Goal: Information Seeking & Learning: Check status

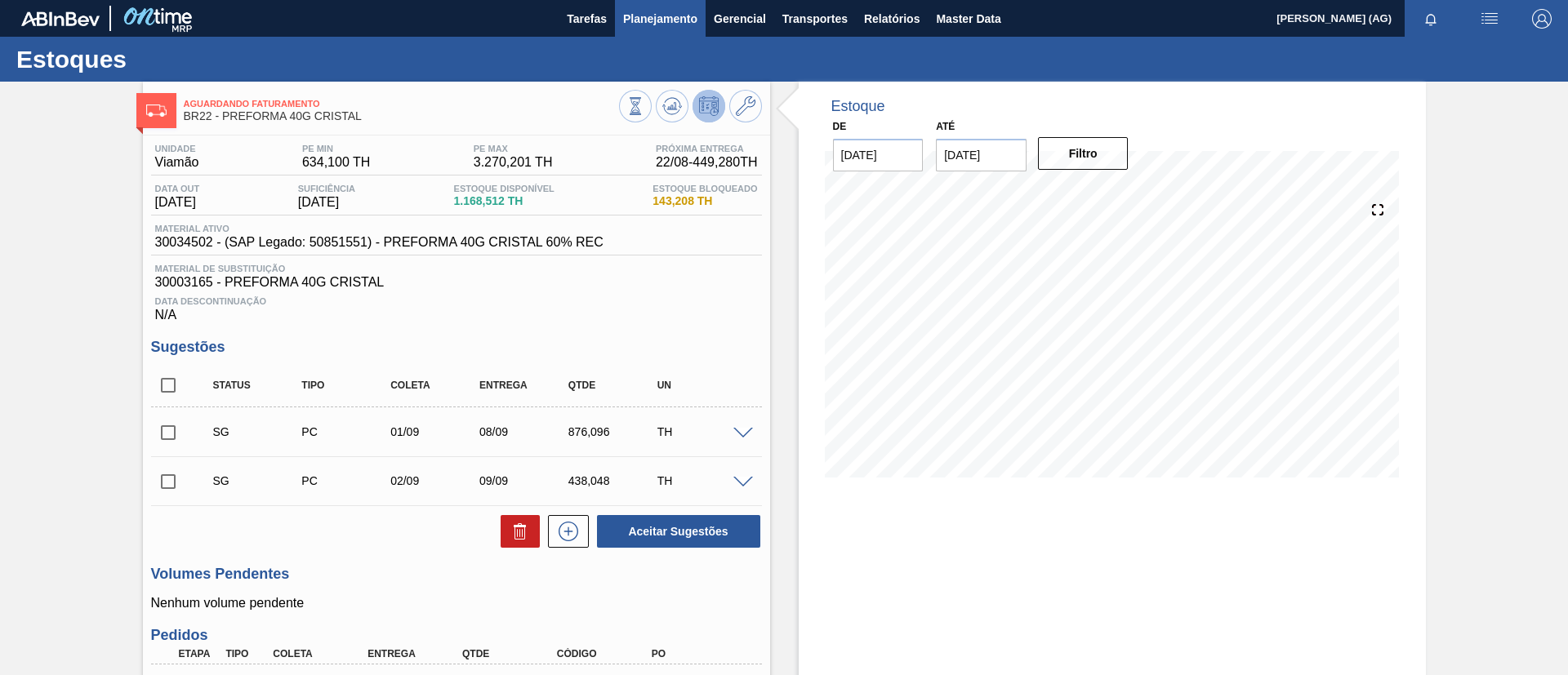
click at [665, 25] on span "Planejamento" at bounding box center [660, 19] width 74 height 20
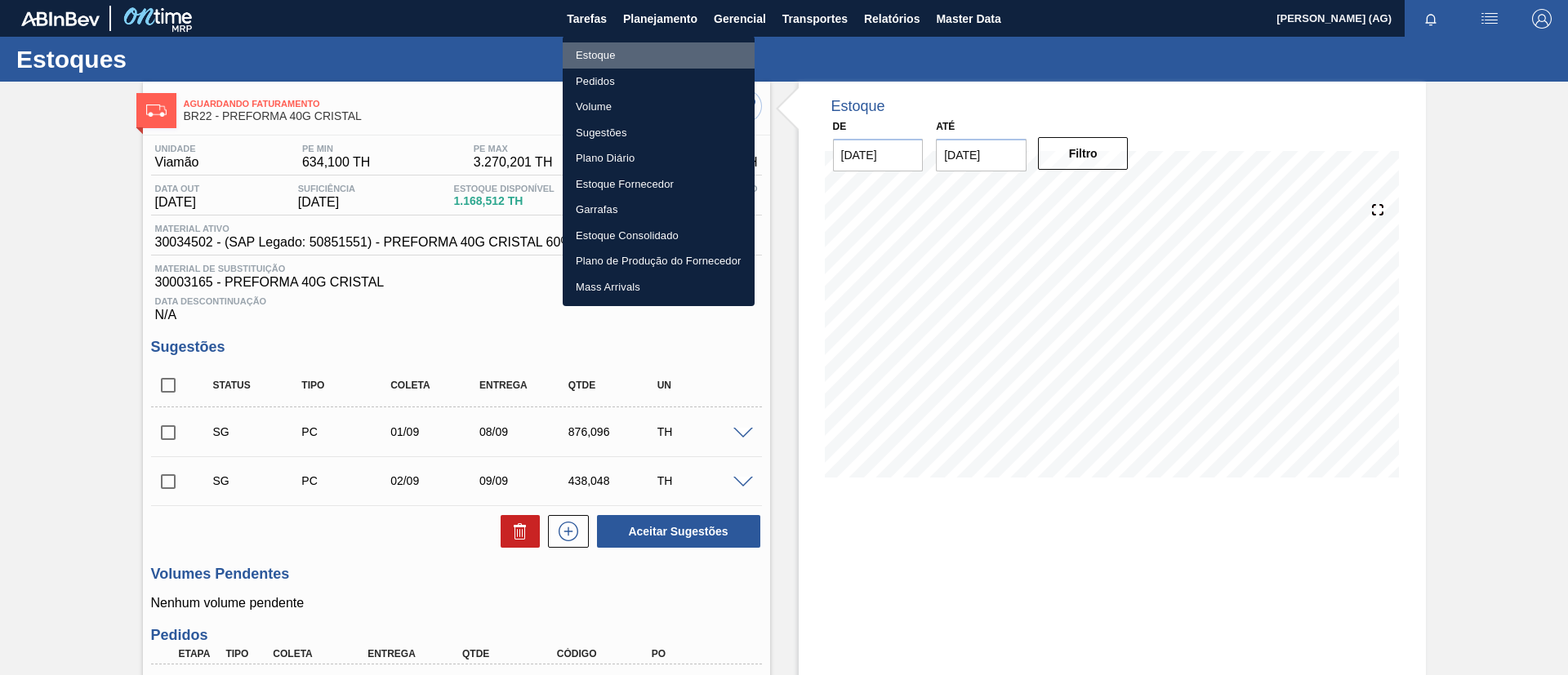
click at [654, 61] on li "Estoque" at bounding box center [658, 55] width 192 height 26
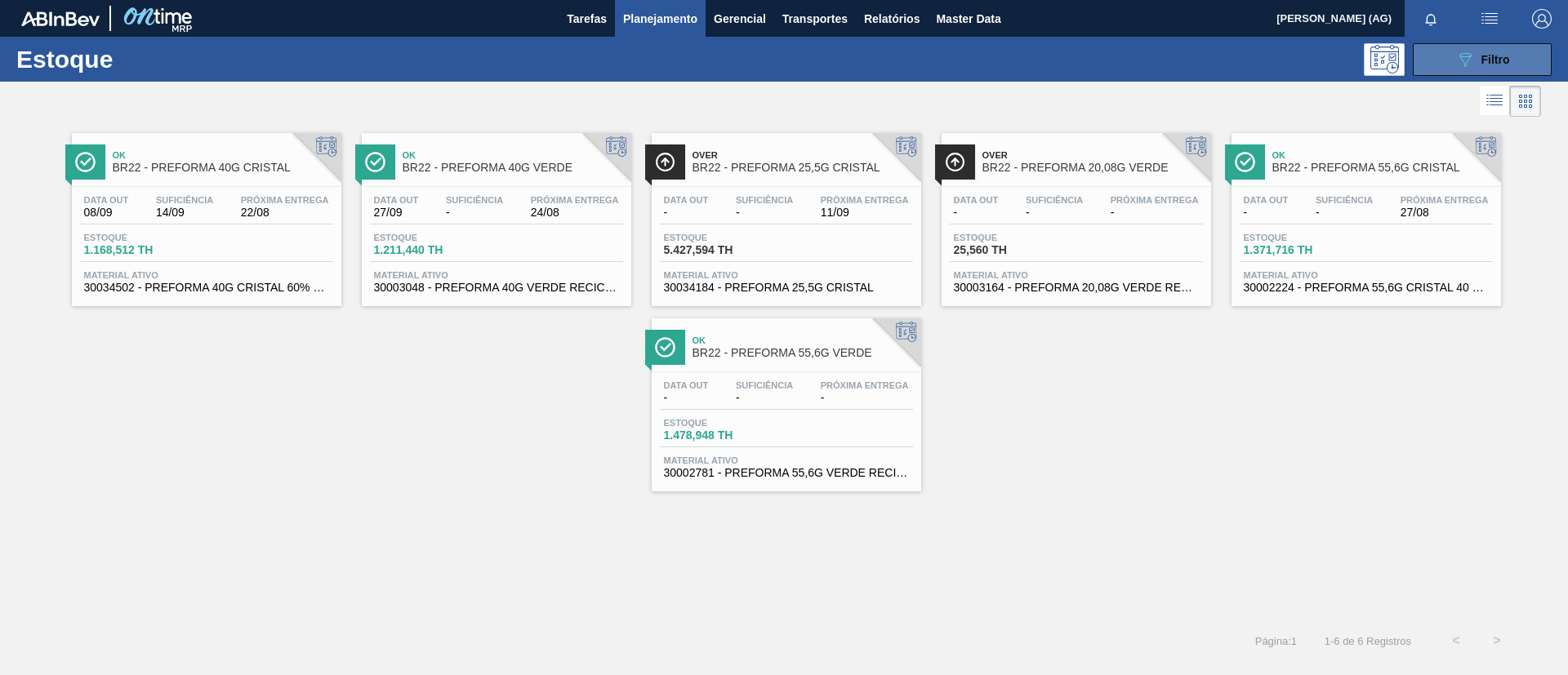
click at [1471, 70] on button "089F7B8B-B2A5-4AFE-B5C0-19BA573D28AC Filtro" at bounding box center [1481, 59] width 139 height 33
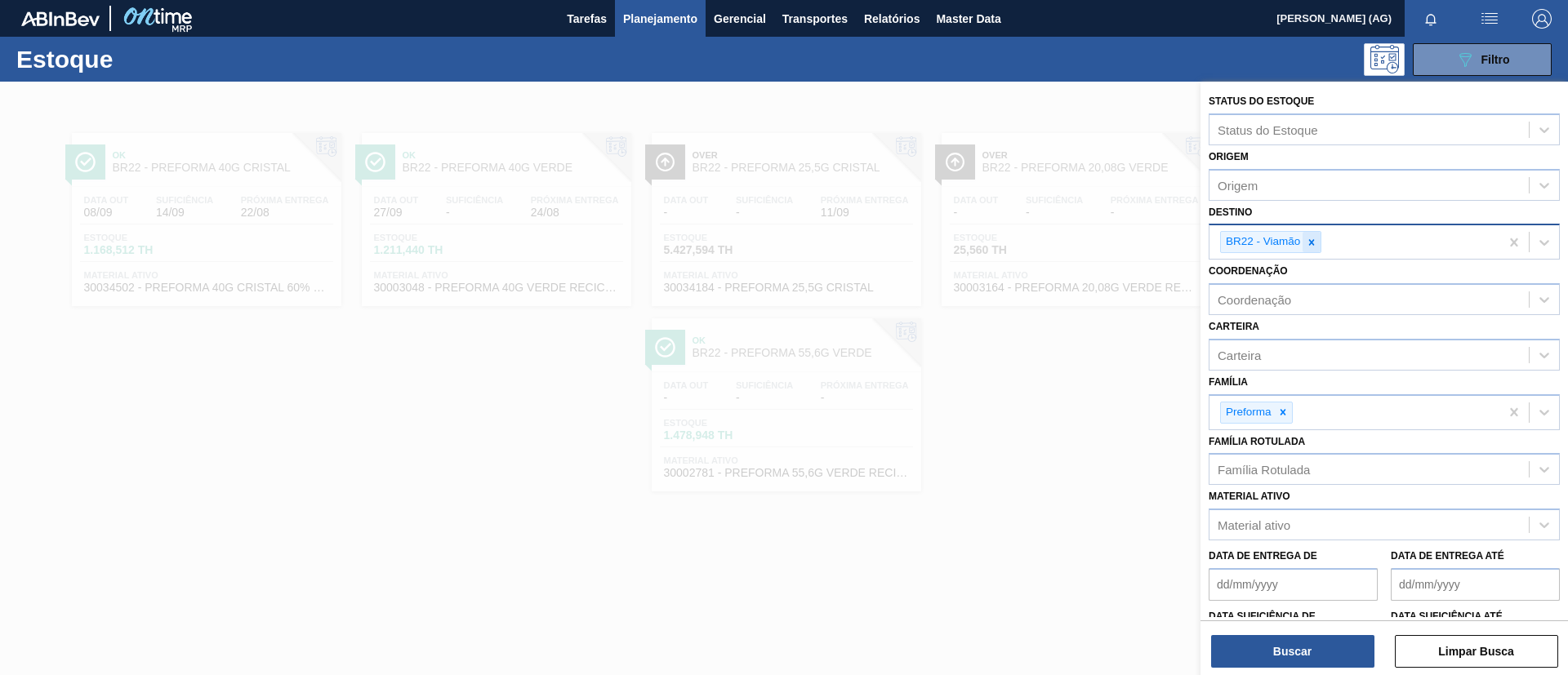
click at [1311, 238] on icon at bounding box center [1311, 242] width 12 height 12
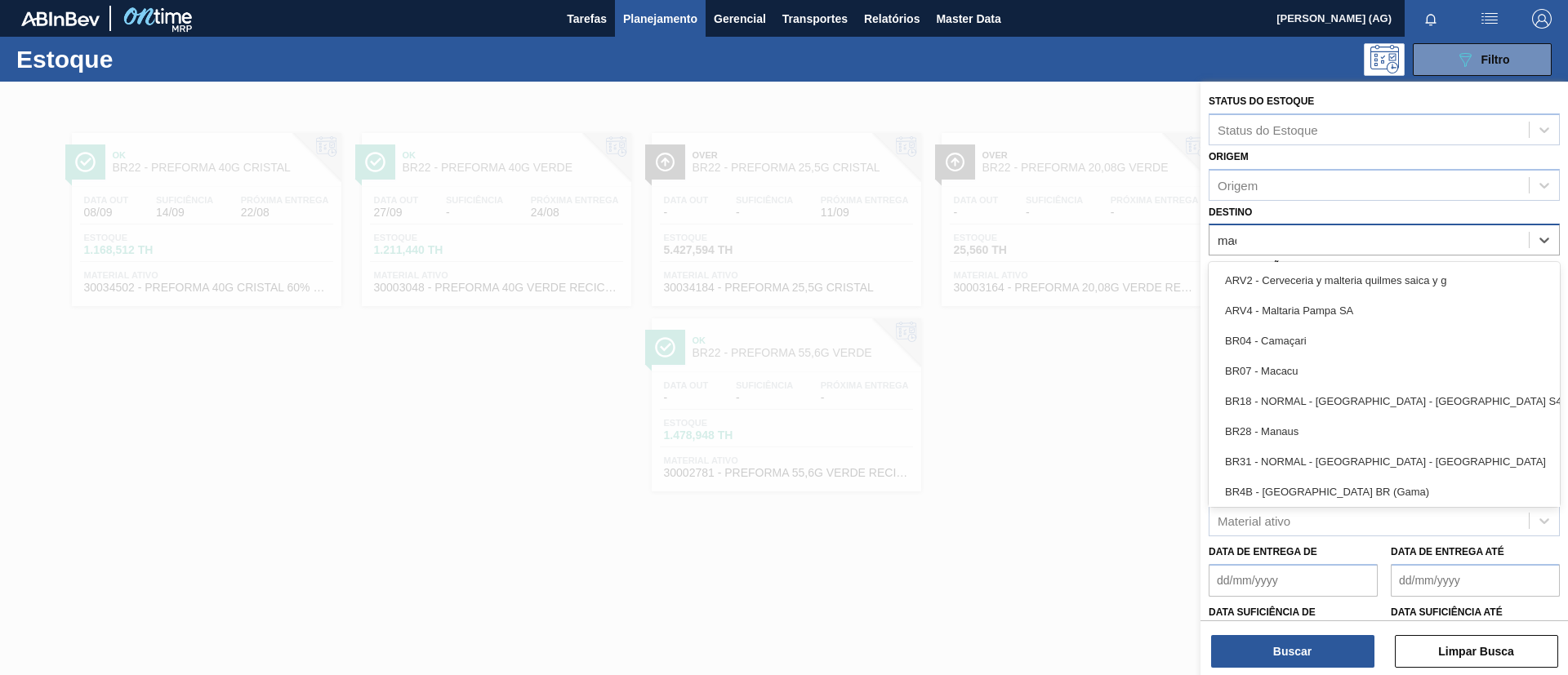
type input "maca"
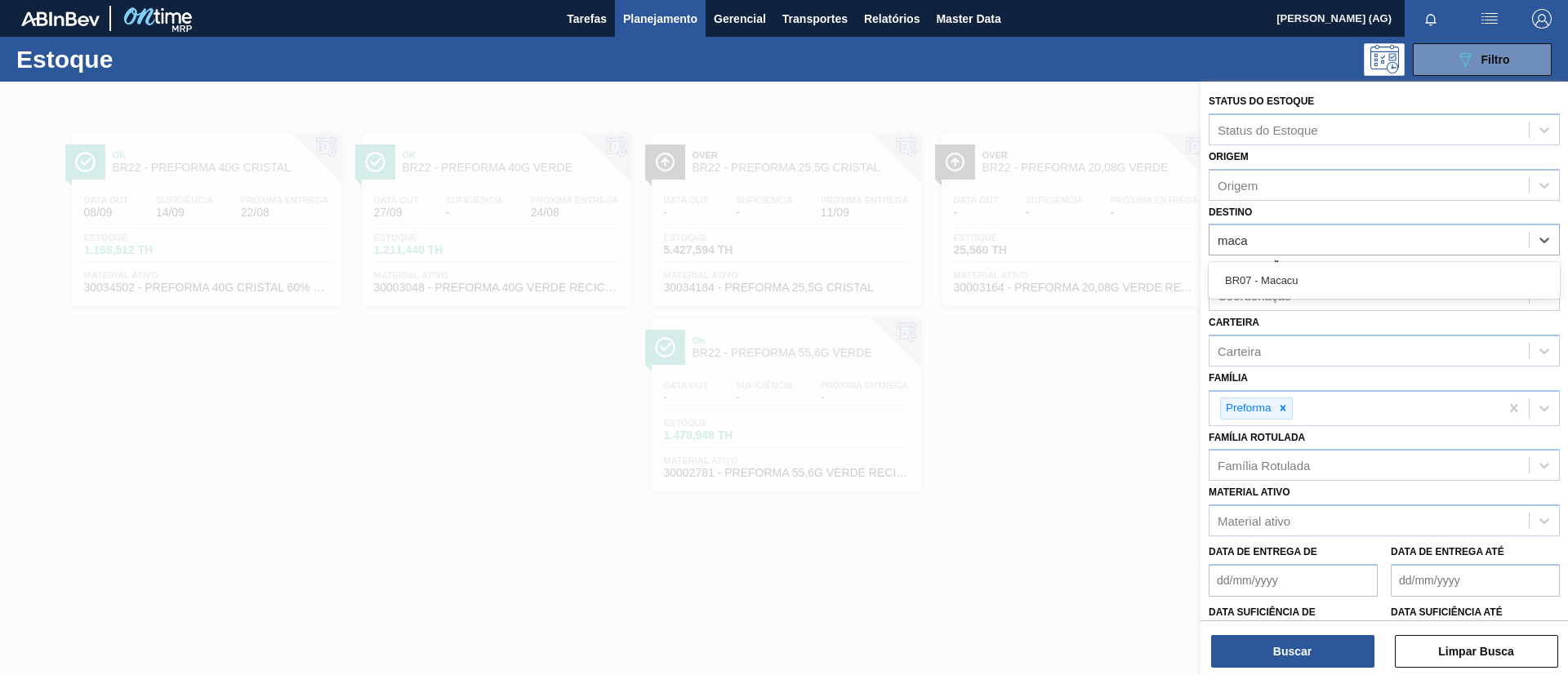
drag, startPoint x: 1280, startPoint y: 270, endPoint x: 1276, endPoint y: 330, distance: 60.1
click at [1279, 271] on div "BR07 - Macacu" at bounding box center [1384, 281] width 351 height 30
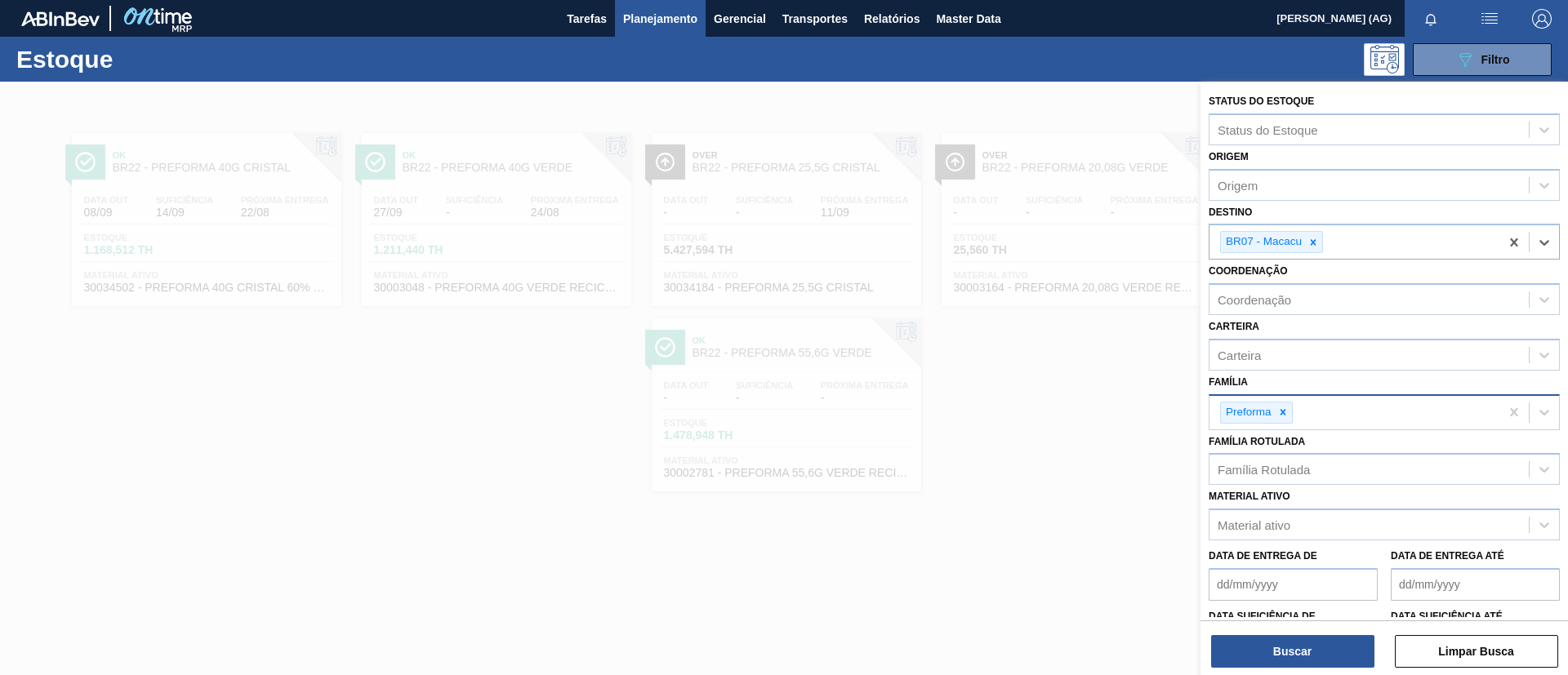
click at [1283, 404] on div at bounding box center [1283, 412] width 18 height 21
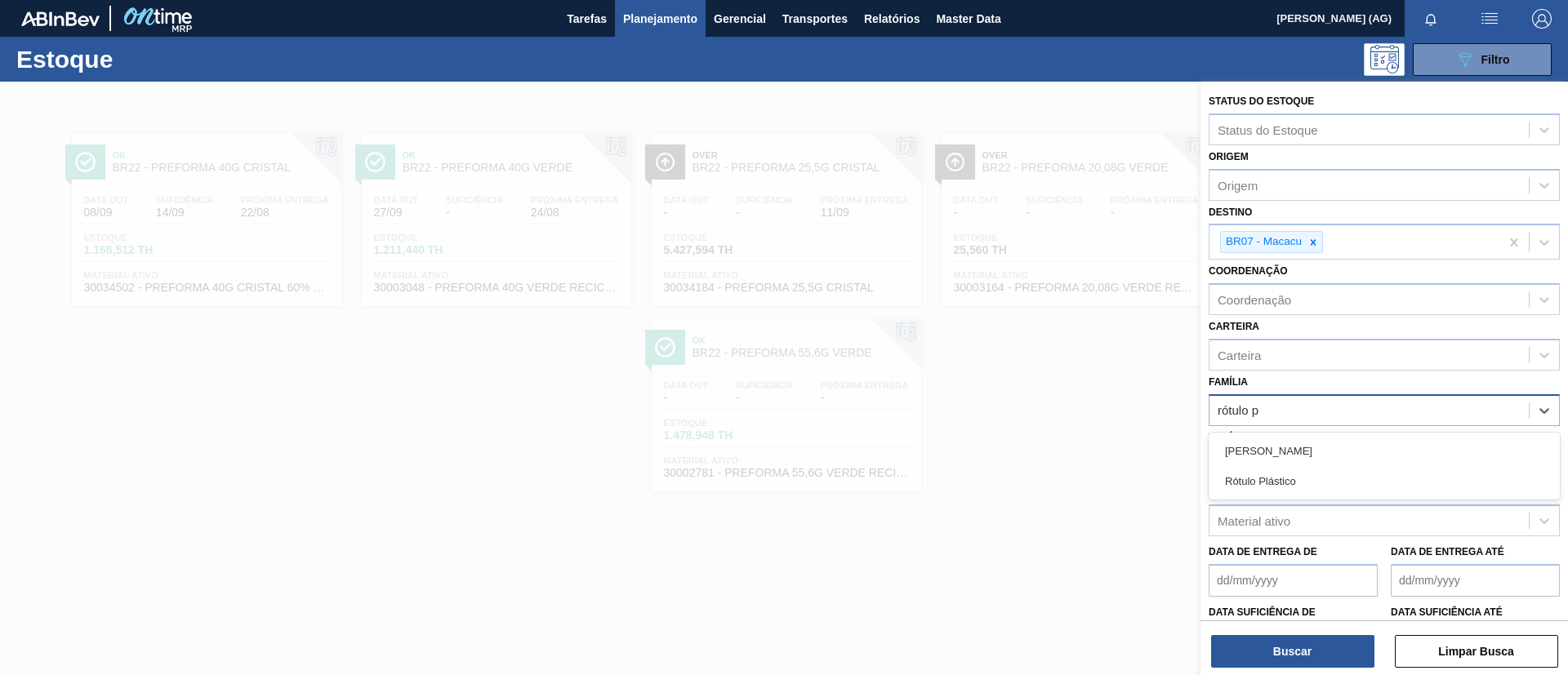
type input "rótulo pl"
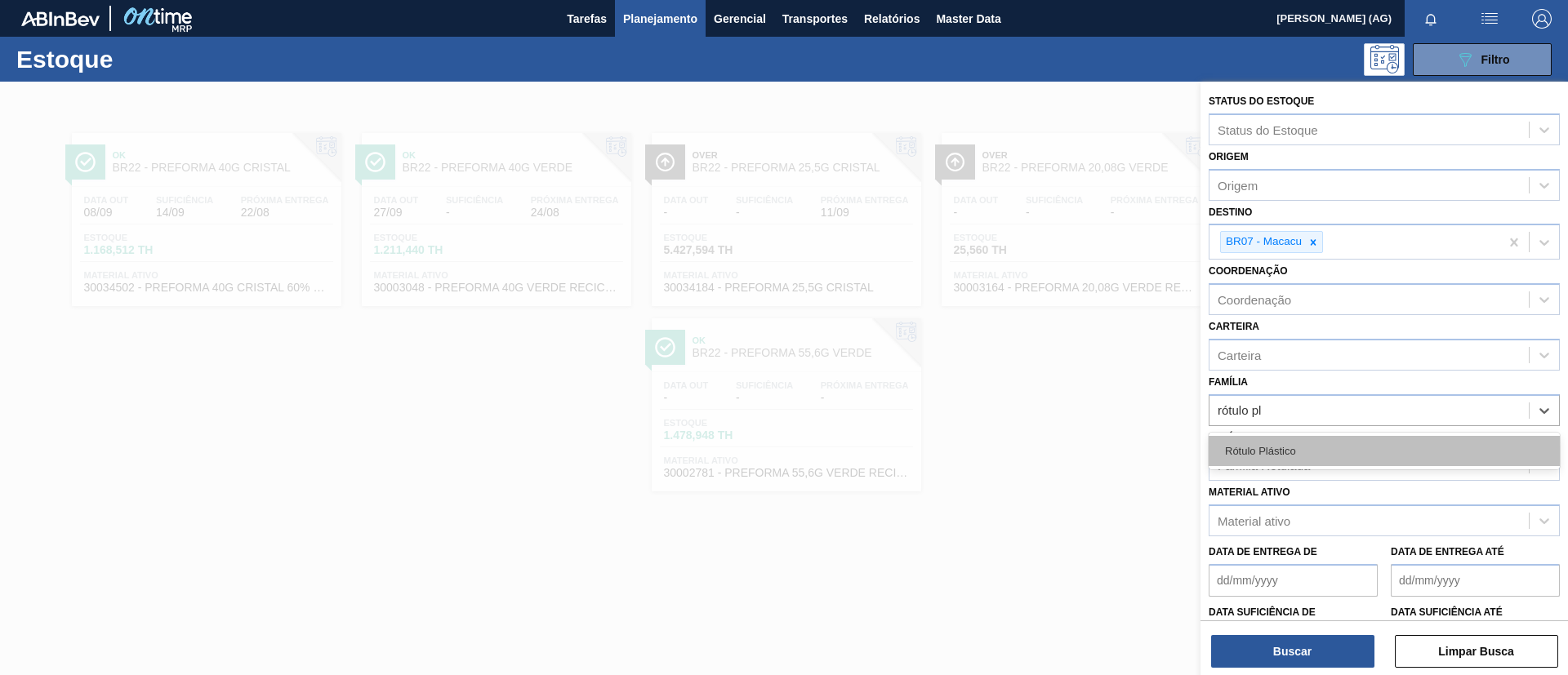
click at [1294, 454] on div "Rótulo Plástico" at bounding box center [1384, 451] width 351 height 30
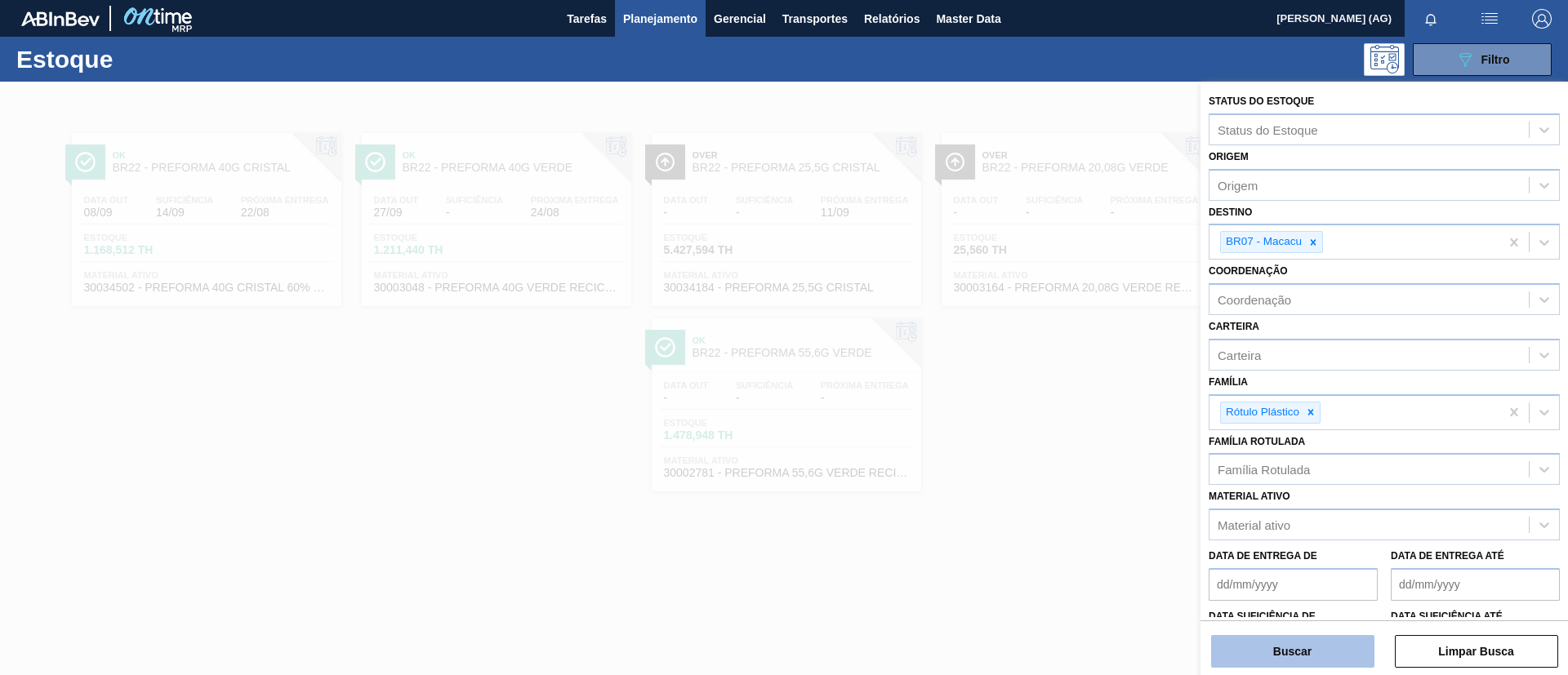
click at [1324, 643] on button "Buscar" at bounding box center [1293, 652] width 164 height 33
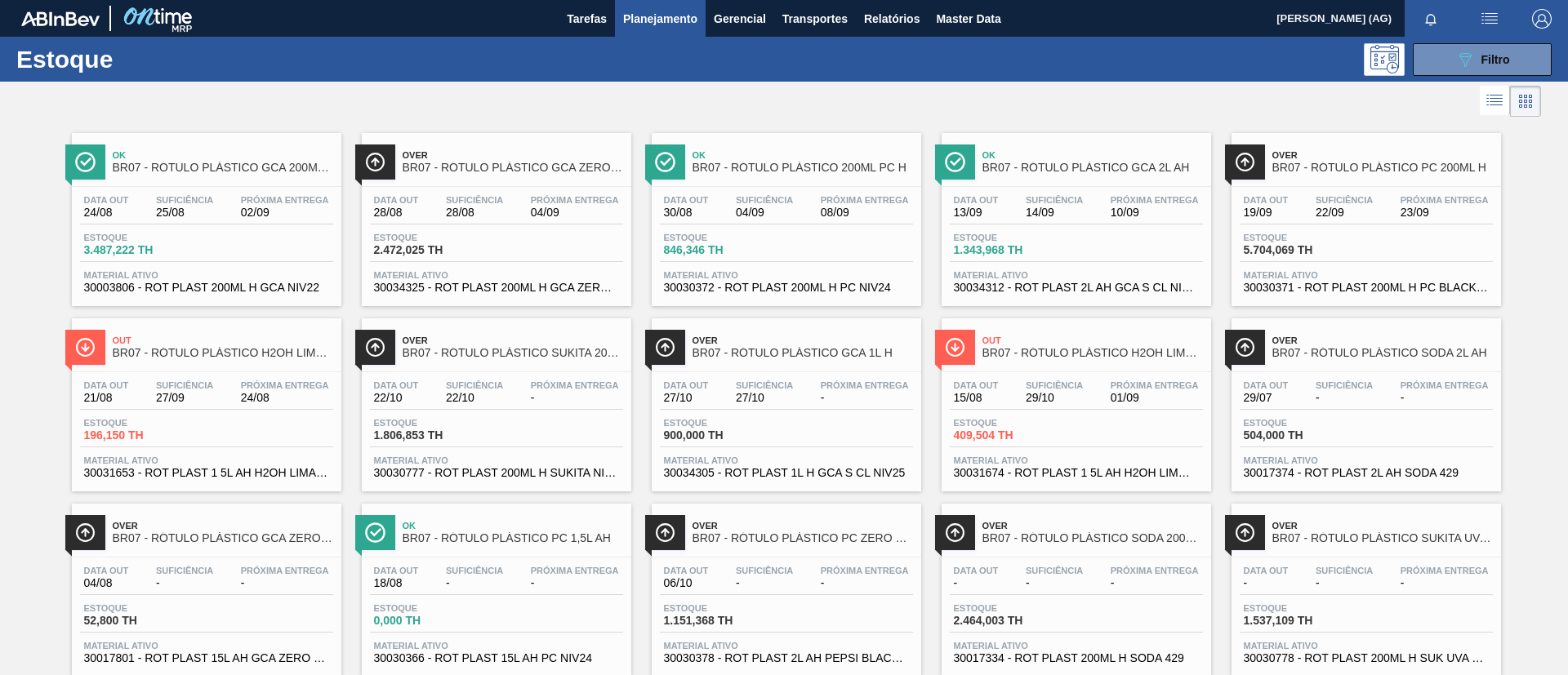
click at [461, 162] on span "BR07 - RÓTULO PLÁSTICO GCA ZERO 200ML H" at bounding box center [512, 168] width 221 height 13
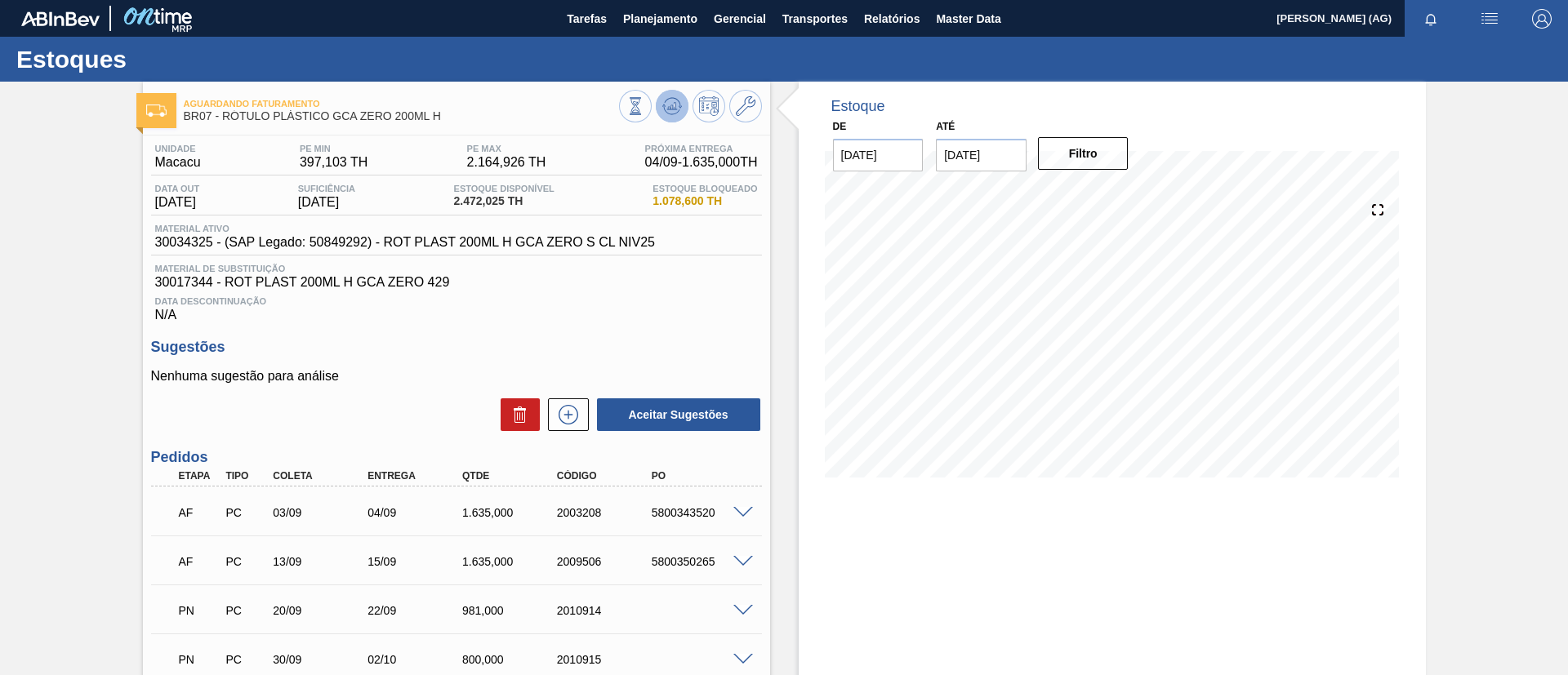
click at [672, 95] on button at bounding box center [672, 105] width 33 height 33
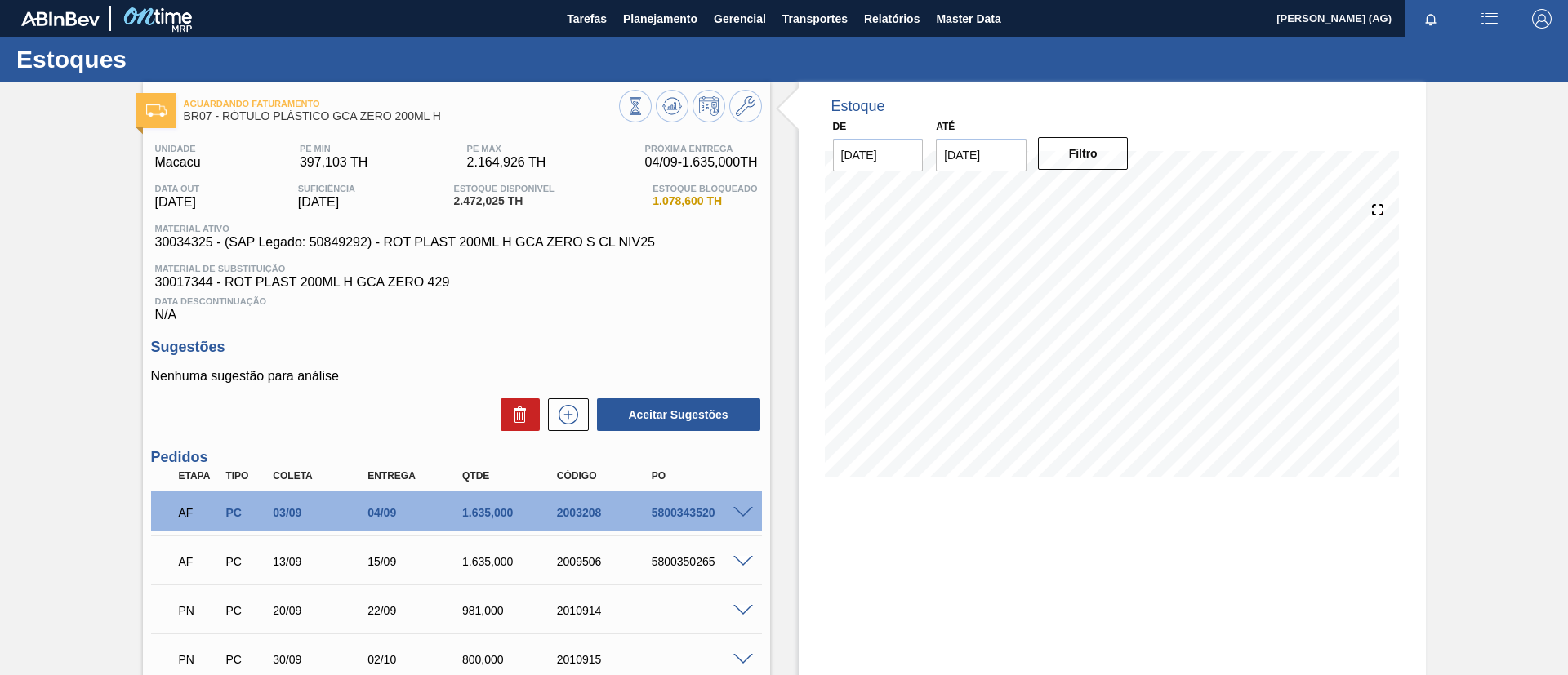
click at [839, 535] on div "Estoque De 21/08/2025 Até 04/09/2025 Filtro 22/08 Projeção de Estoque 2,372.029…" at bounding box center [1112, 449] width 628 height 735
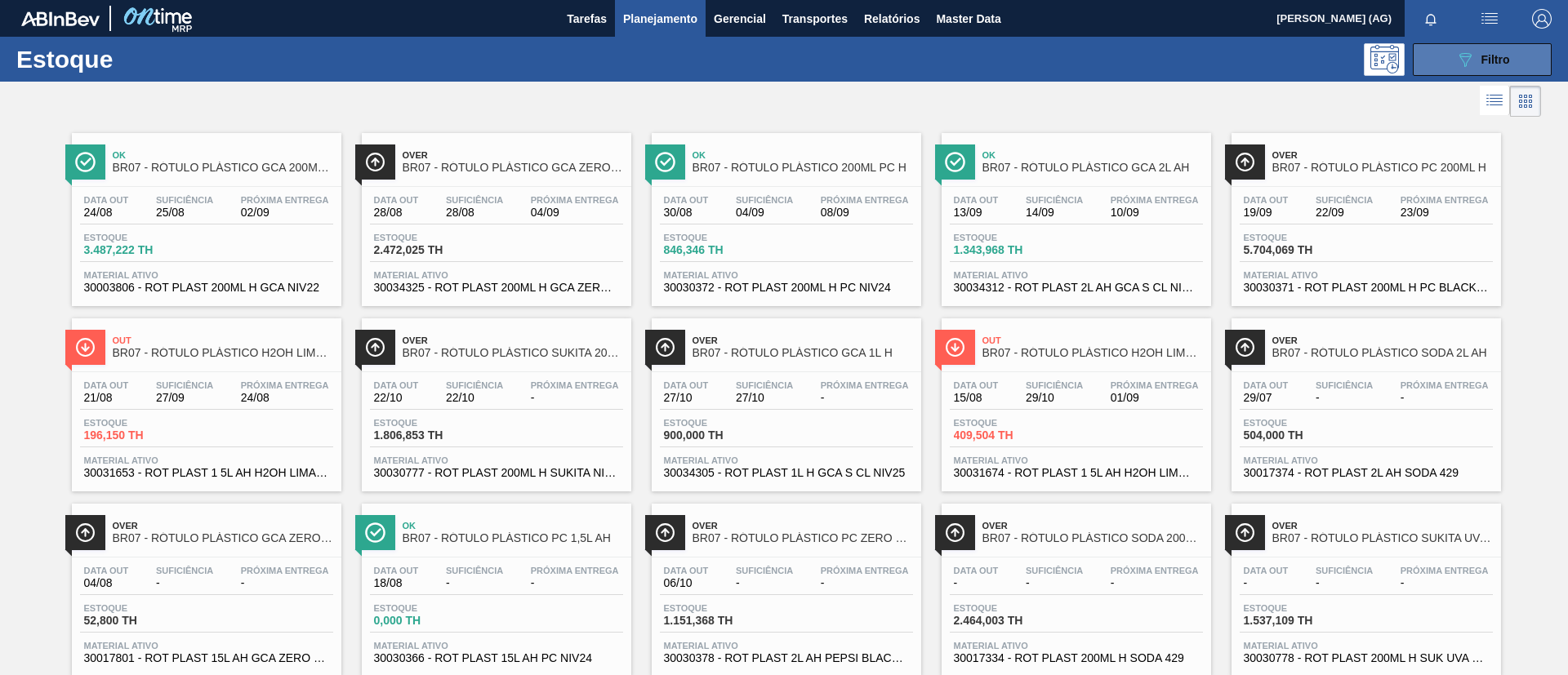
click at [1455, 50] on icon "089F7B8B-B2A5-4AFE-B5C0-19BA573D28AC" at bounding box center [1465, 60] width 20 height 20
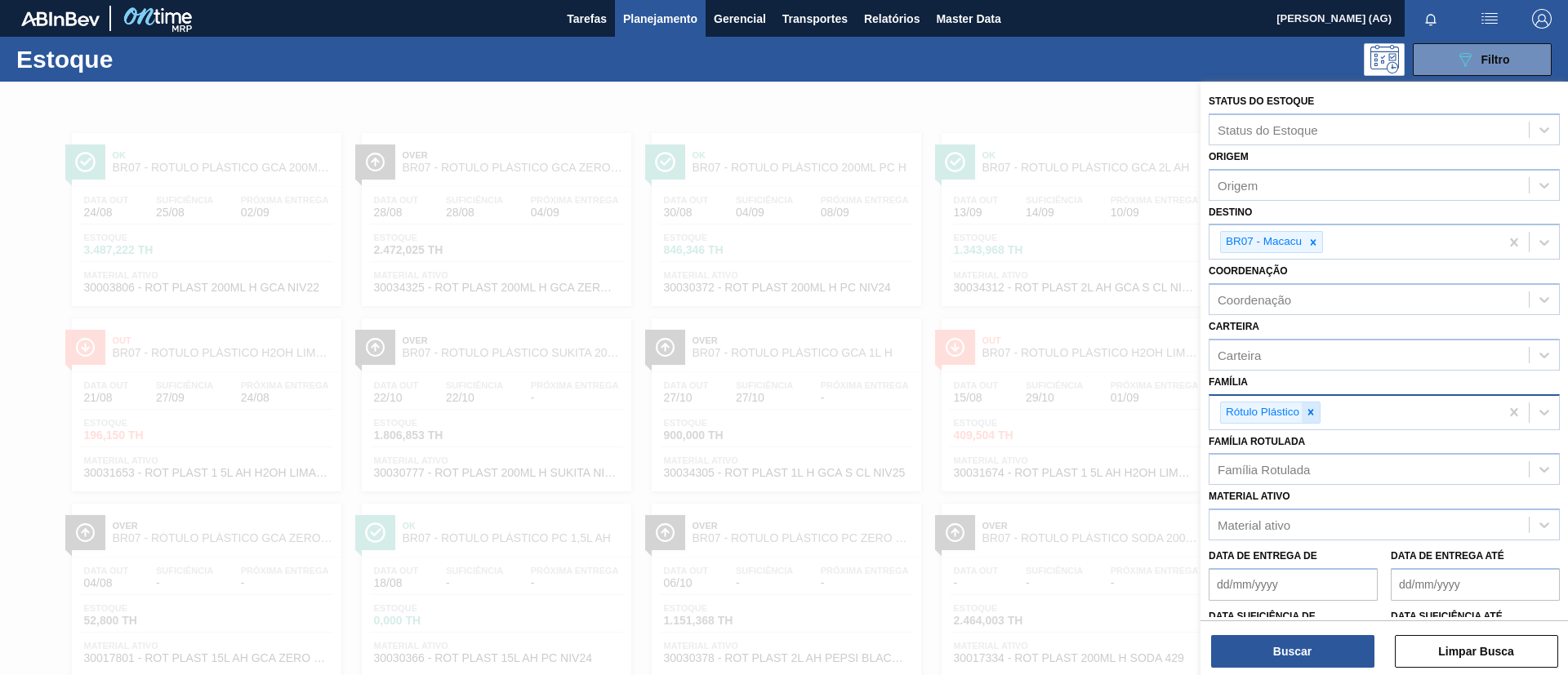
click at [1304, 417] on div at bounding box center [1311, 412] width 18 height 21
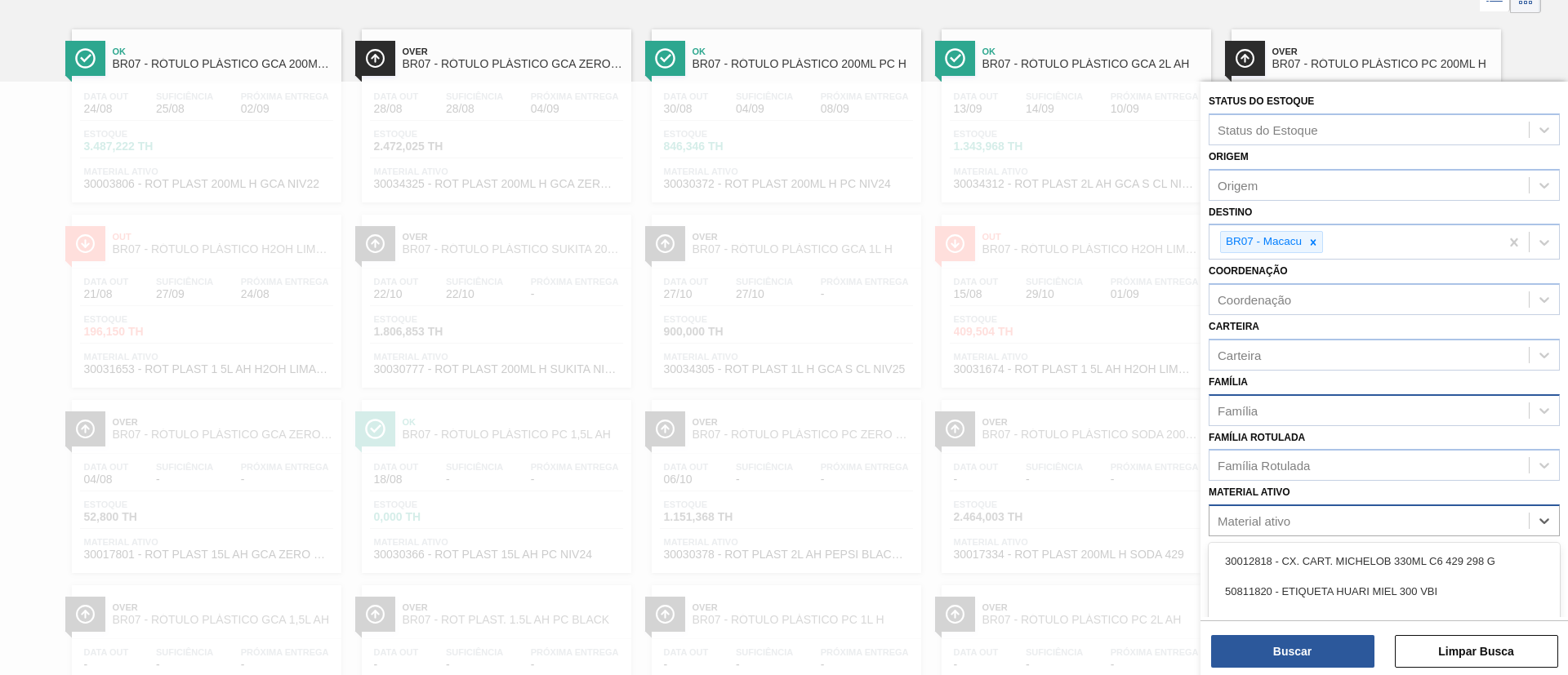
click at [1307, 524] on div "Material ativo" at bounding box center [1369, 521] width 319 height 23
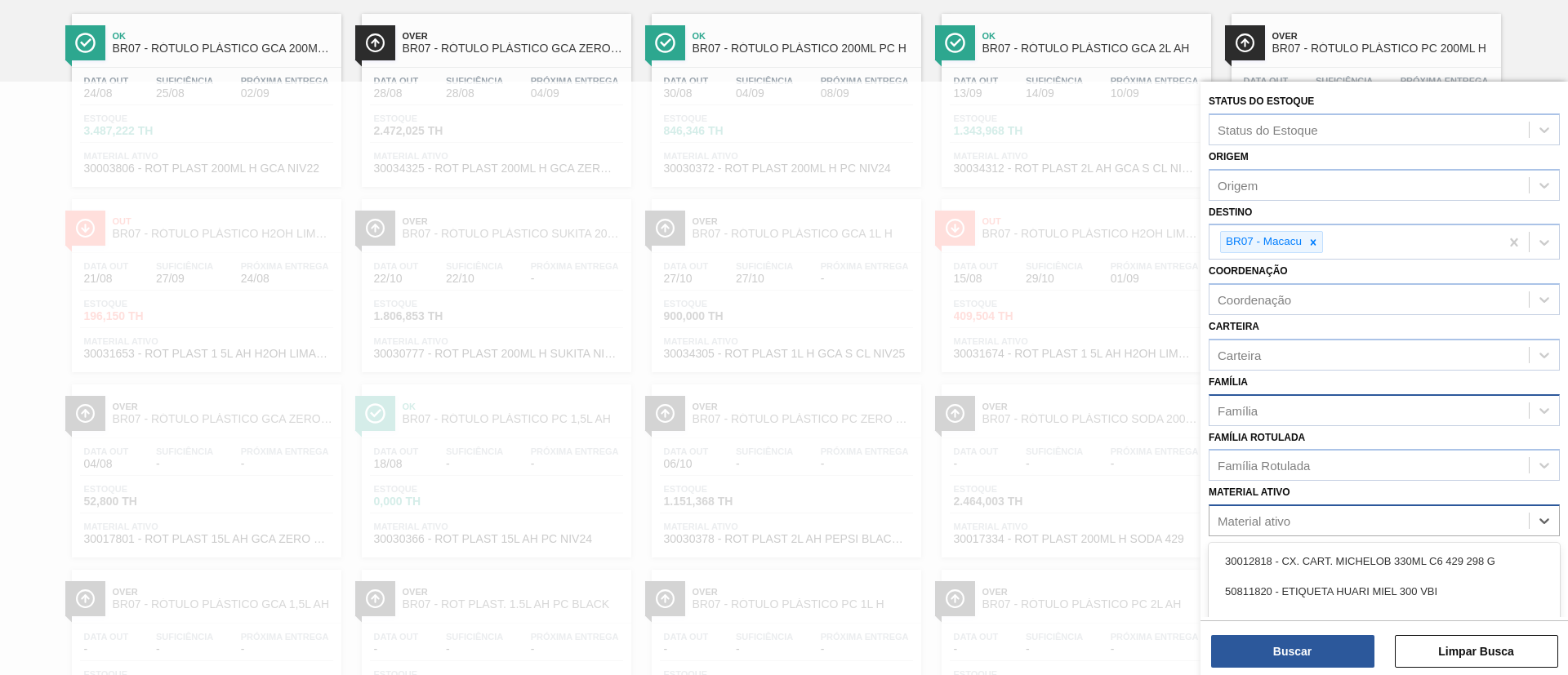
scroll to position [119, 0]
paste ativo "https://teams.microsoft.com/meet/2907648058833?p=3mB7tMFRr5qcrlHIC0"
type ativo "https://teams.microsoft.com/meet/2907648058833?p=3mB7tMFRr5qcrlHIC0"
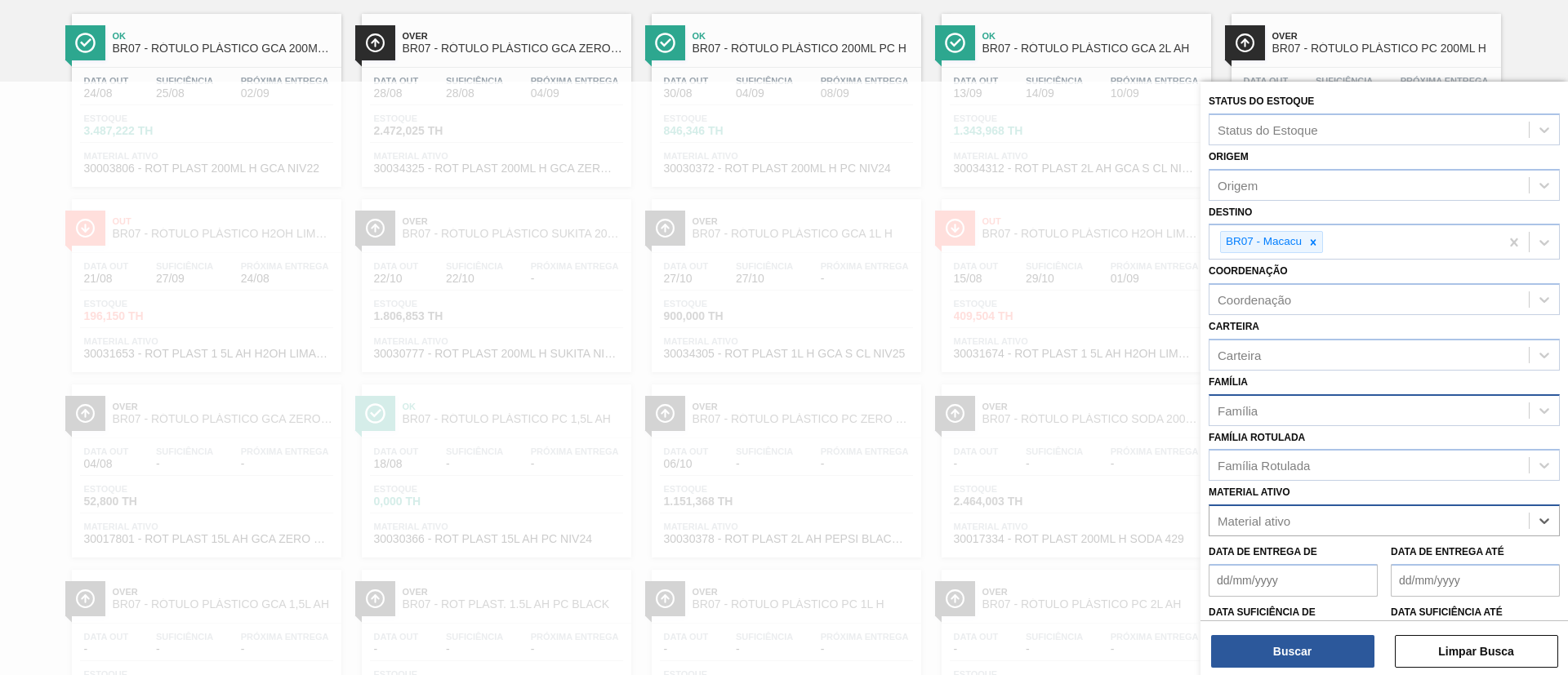
paste ativo "https://teams.microsoft.com/meet/2907648058833?p=3mB7tMFRr5qcrlHIC0"
type ativo "https://teams.microsoft.com/meet/2907648058833?p=3mB7tMFRr5qcrlHIC0"
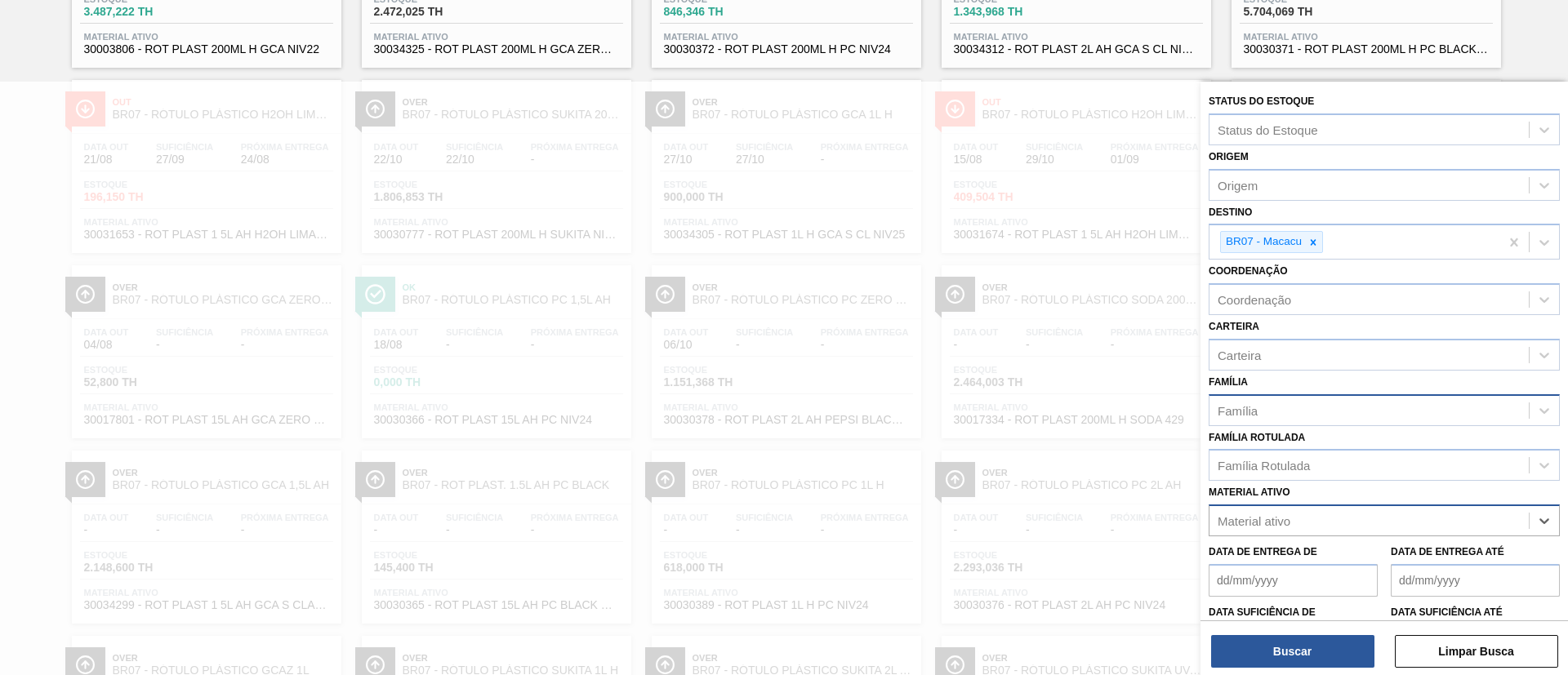
click at [1277, 516] on div "Material ativo" at bounding box center [1253, 521] width 72 height 14
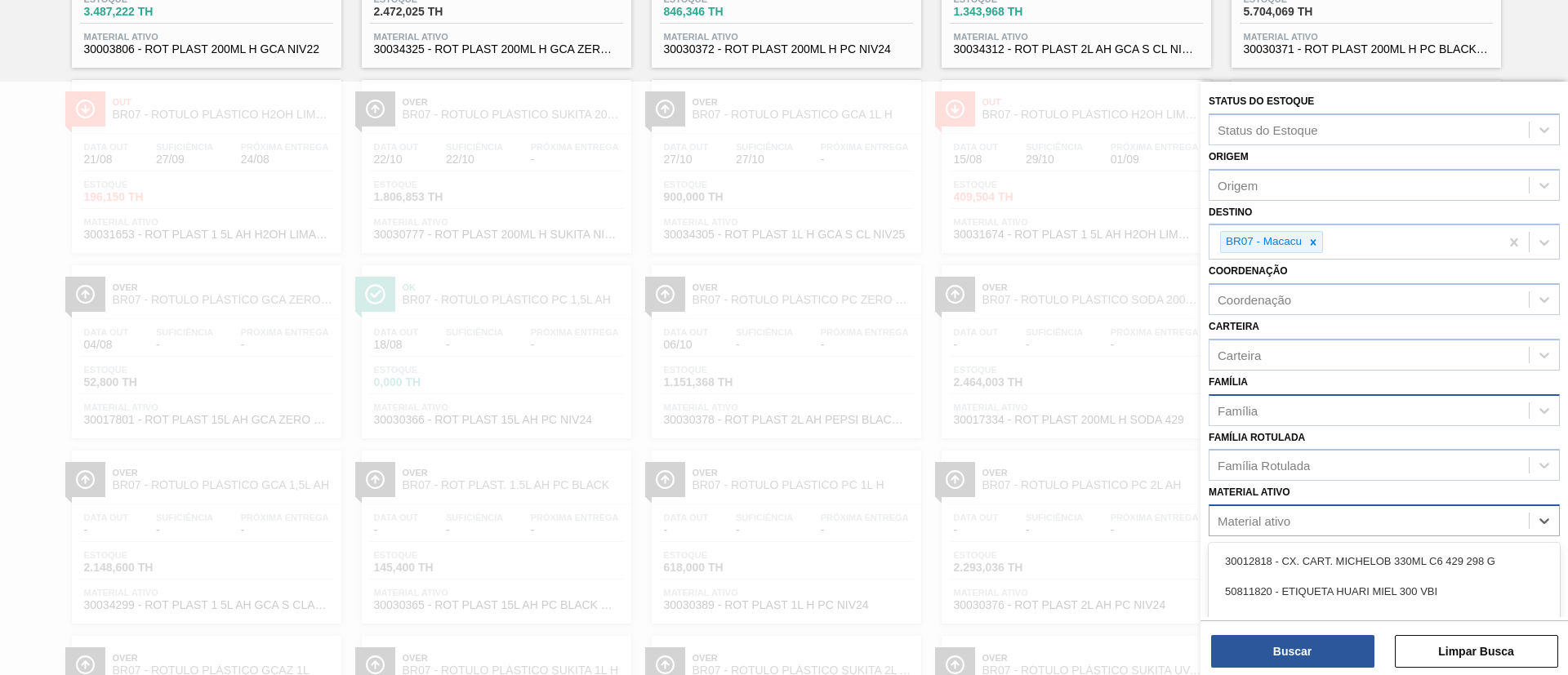
paste ativo "30034325"
type ativo "30034325"
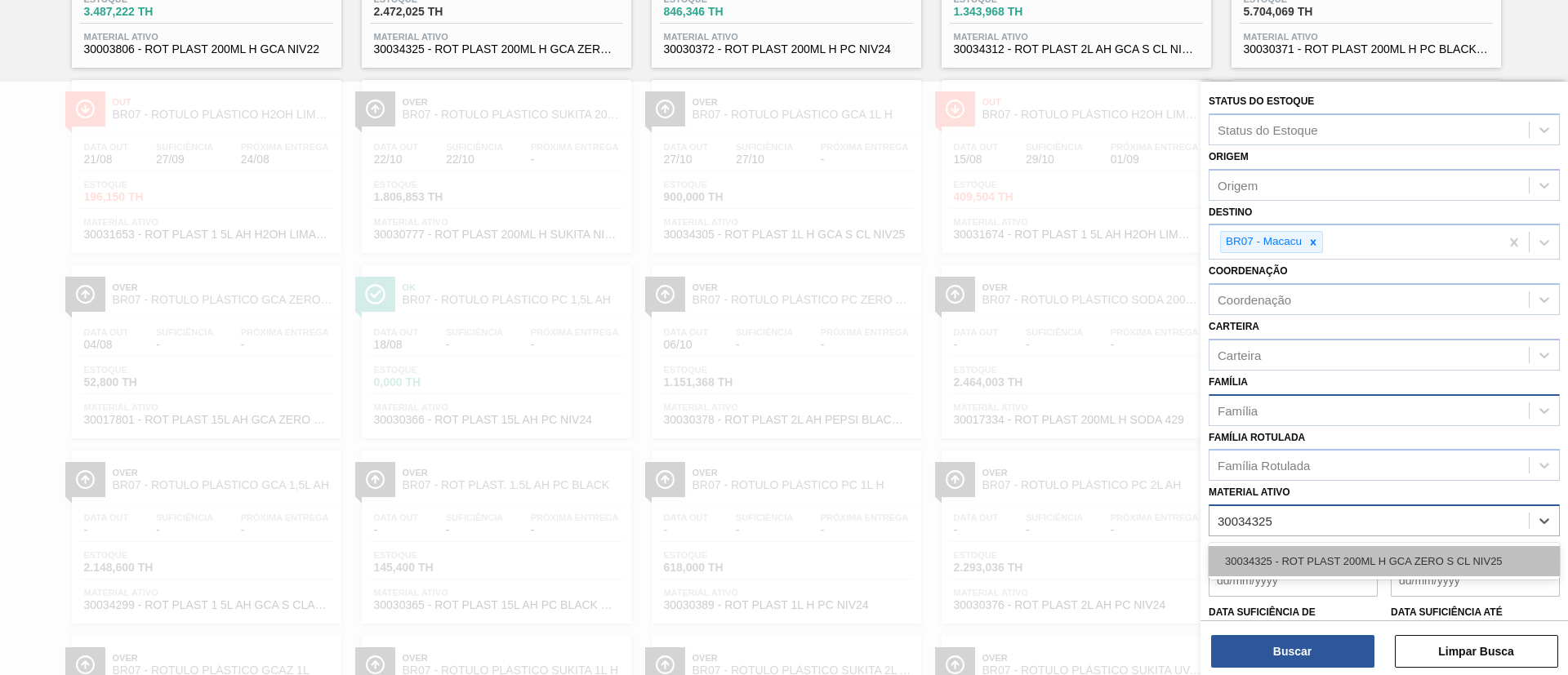
click at [1299, 561] on div "30034325 - ROT PLAST 200ML H GCA ZERO S CL NIV25" at bounding box center [1384, 561] width 351 height 30
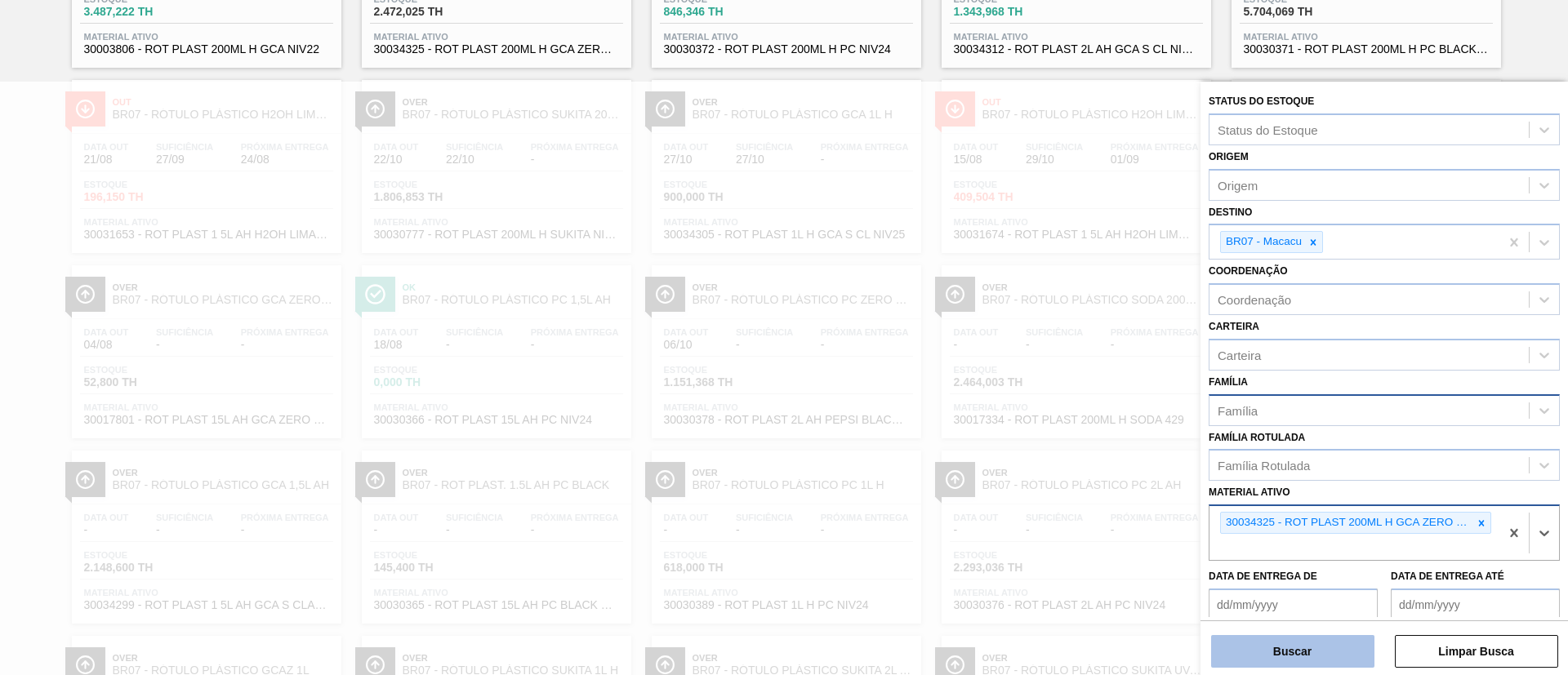
click at [1322, 642] on button "Buscar" at bounding box center [1293, 652] width 164 height 33
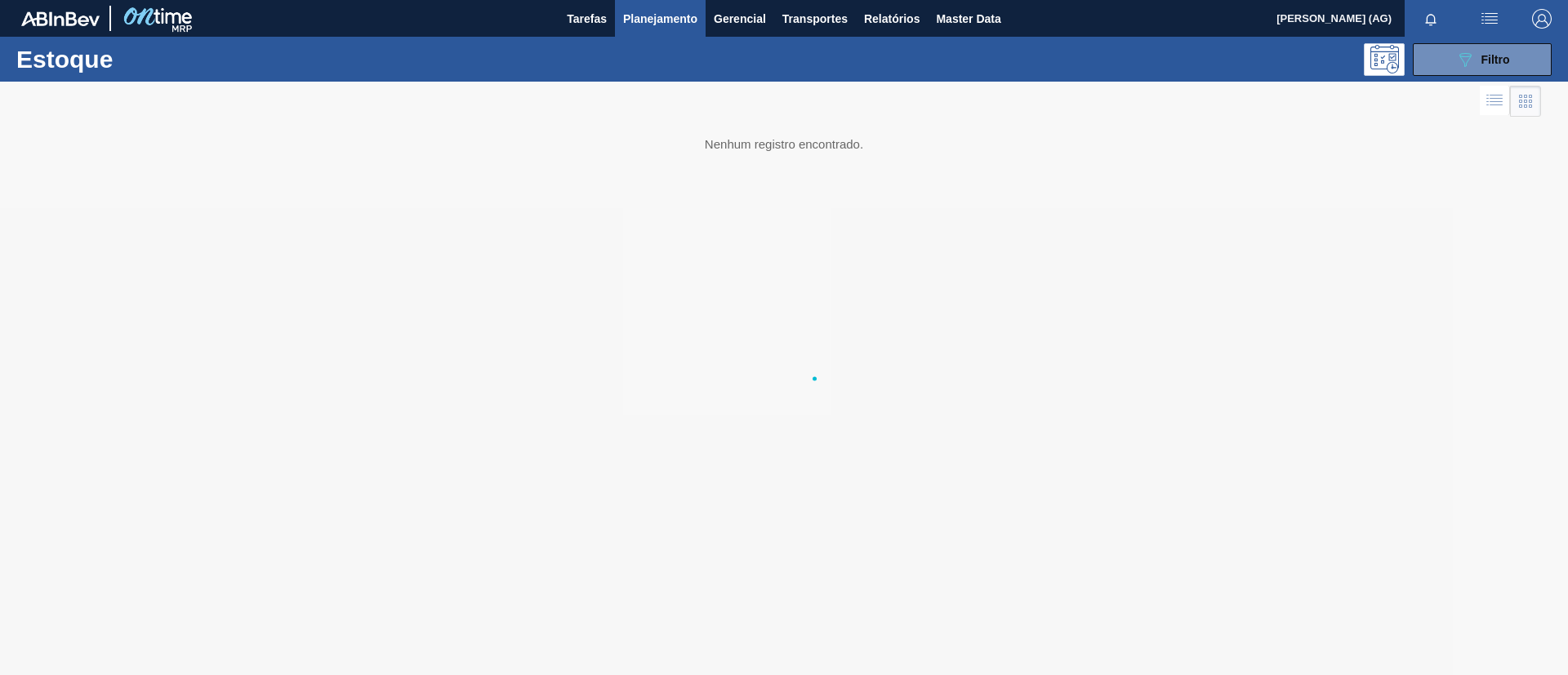
scroll to position [0, 0]
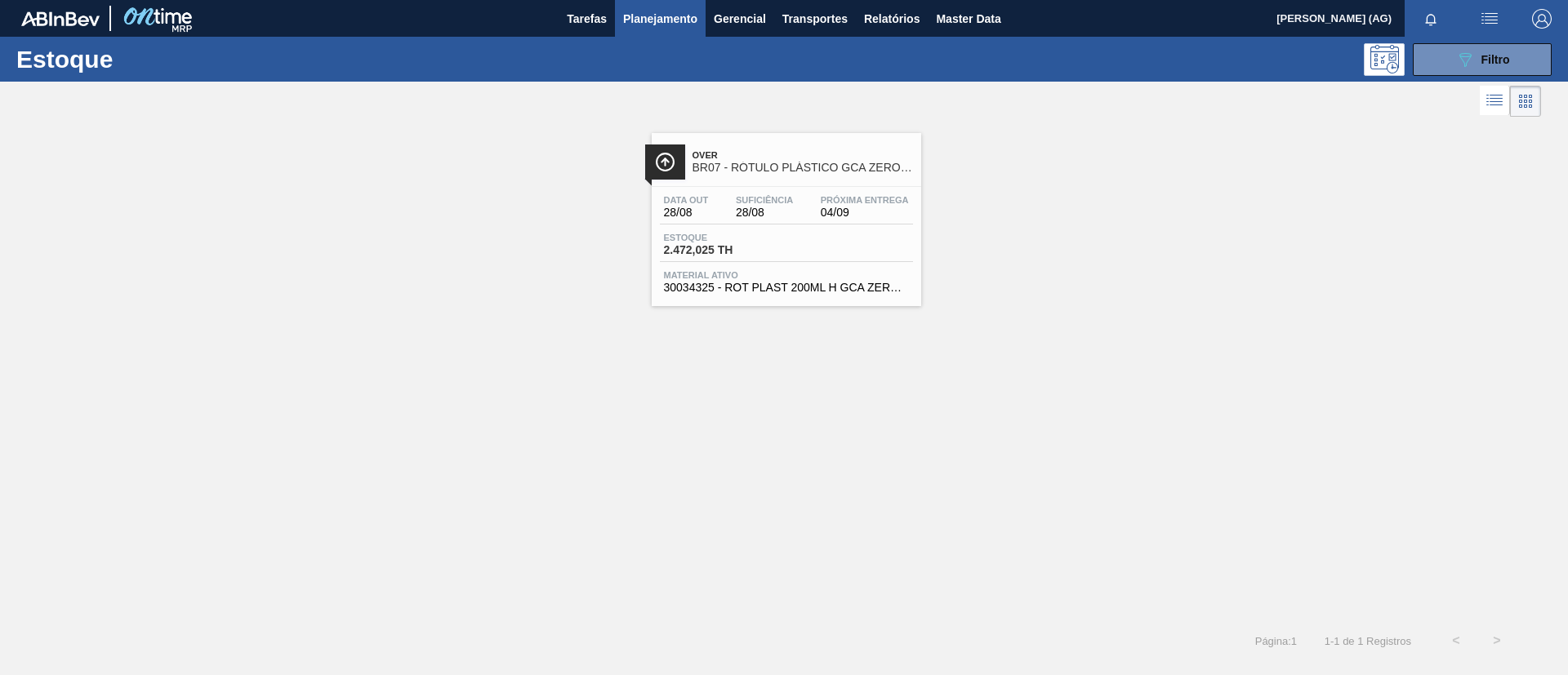
click at [680, 165] on div at bounding box center [665, 162] width 40 height 35
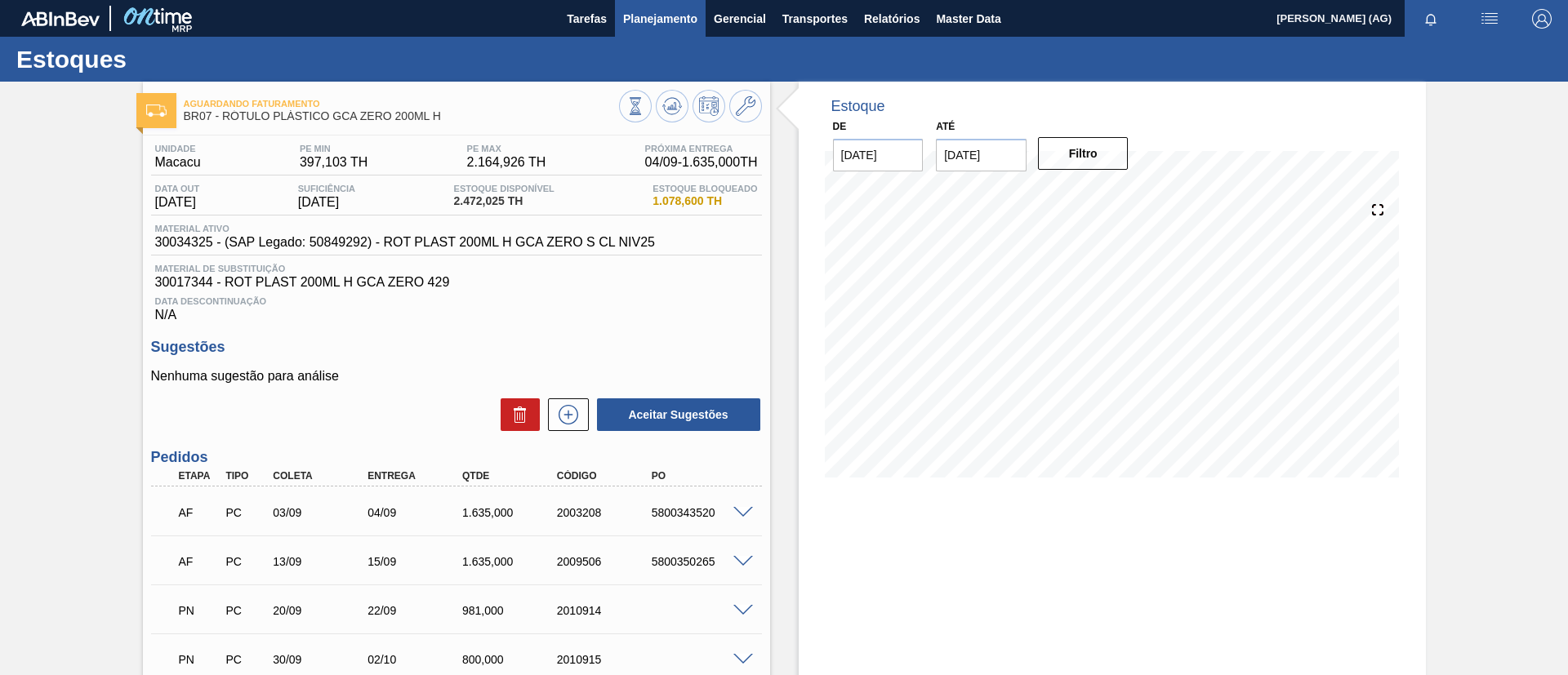
click at [637, 14] on span "Planejamento" at bounding box center [660, 19] width 74 height 20
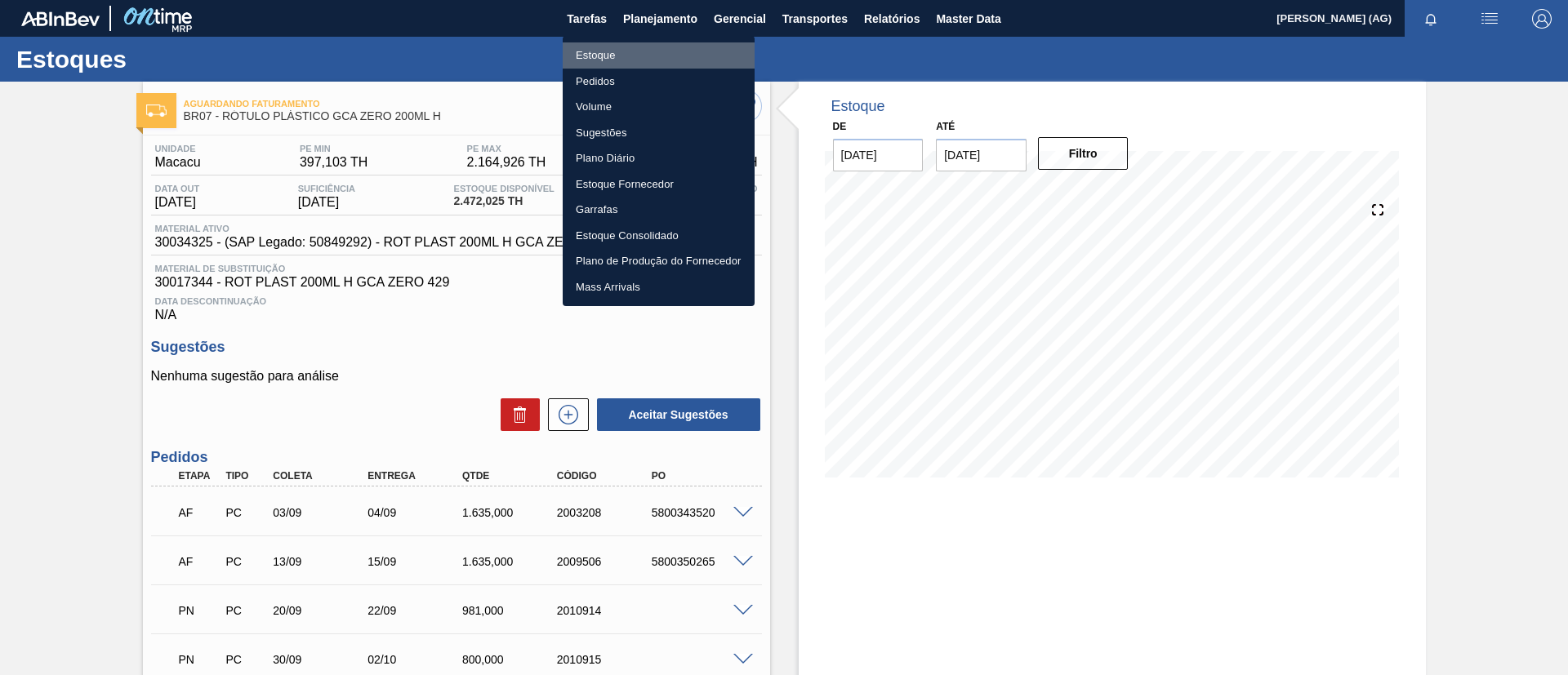
drag, startPoint x: 656, startPoint y: 52, endPoint x: 754, endPoint y: 48, distance: 98.1
click at [657, 52] on li "Estoque" at bounding box center [658, 55] width 192 height 26
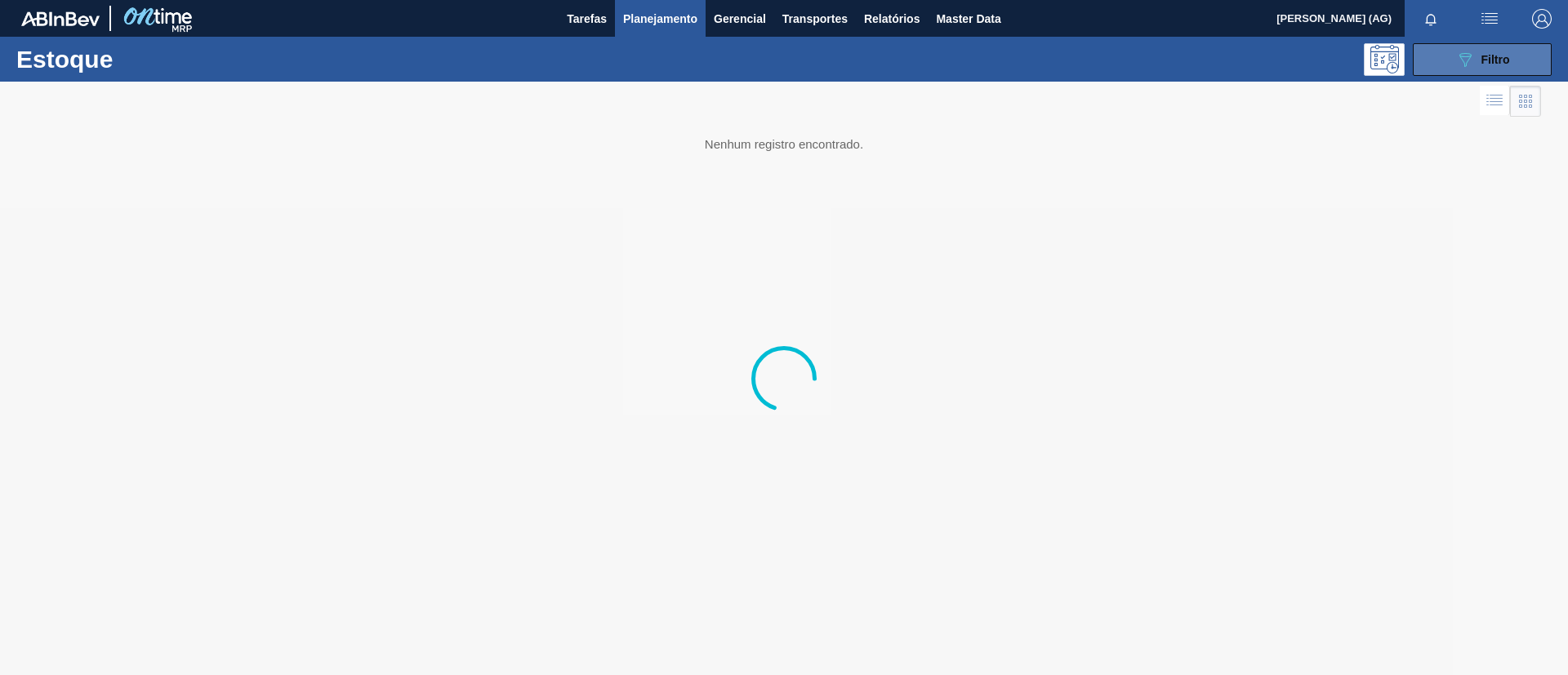
click at [1521, 66] on button "089F7B8B-B2A5-4AFE-B5C0-19BA573D28AC Filtro" at bounding box center [1481, 59] width 139 height 33
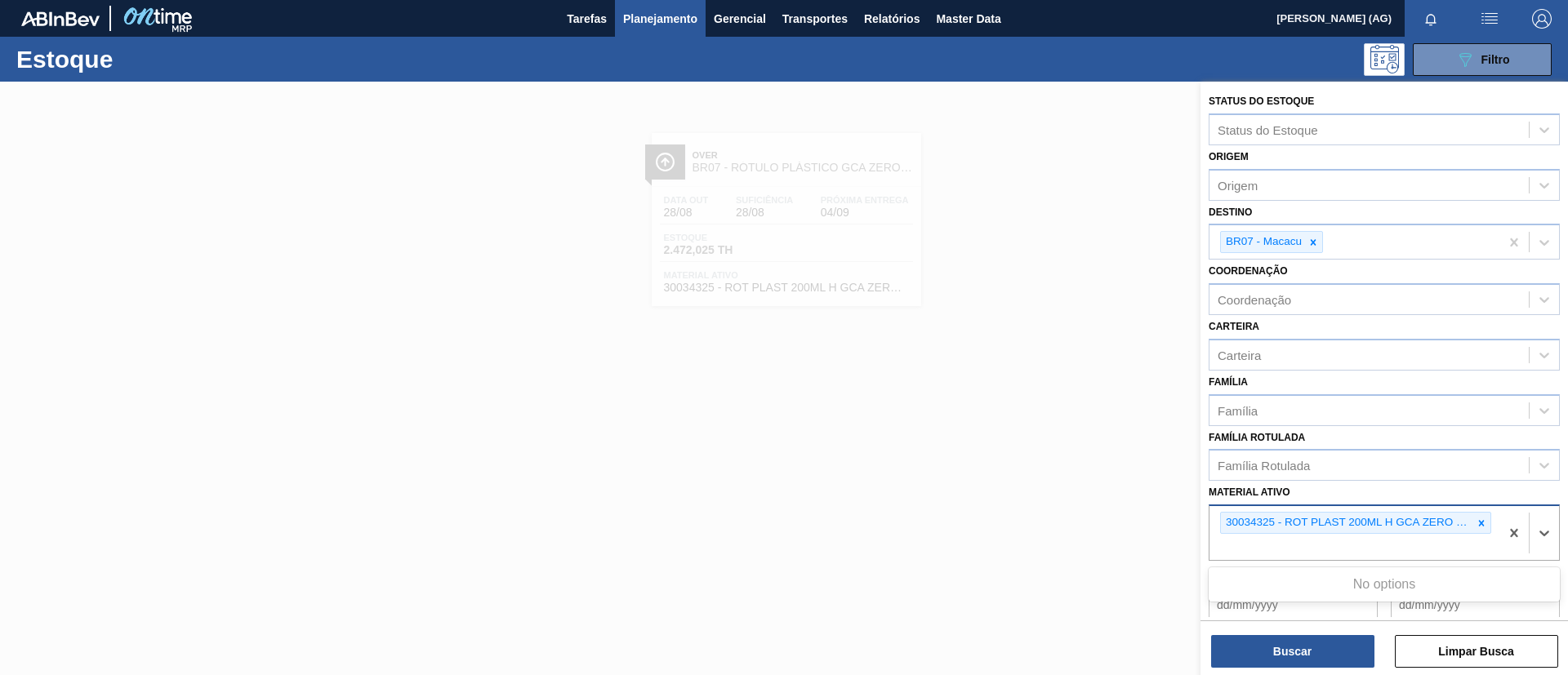
click at [1429, 539] on div "30034325 - ROT PLAST 200ML H GCA ZERO S CL NIV25" at bounding box center [1354, 533] width 290 height 54
paste ativo "30030372"
type ativo "30030372"
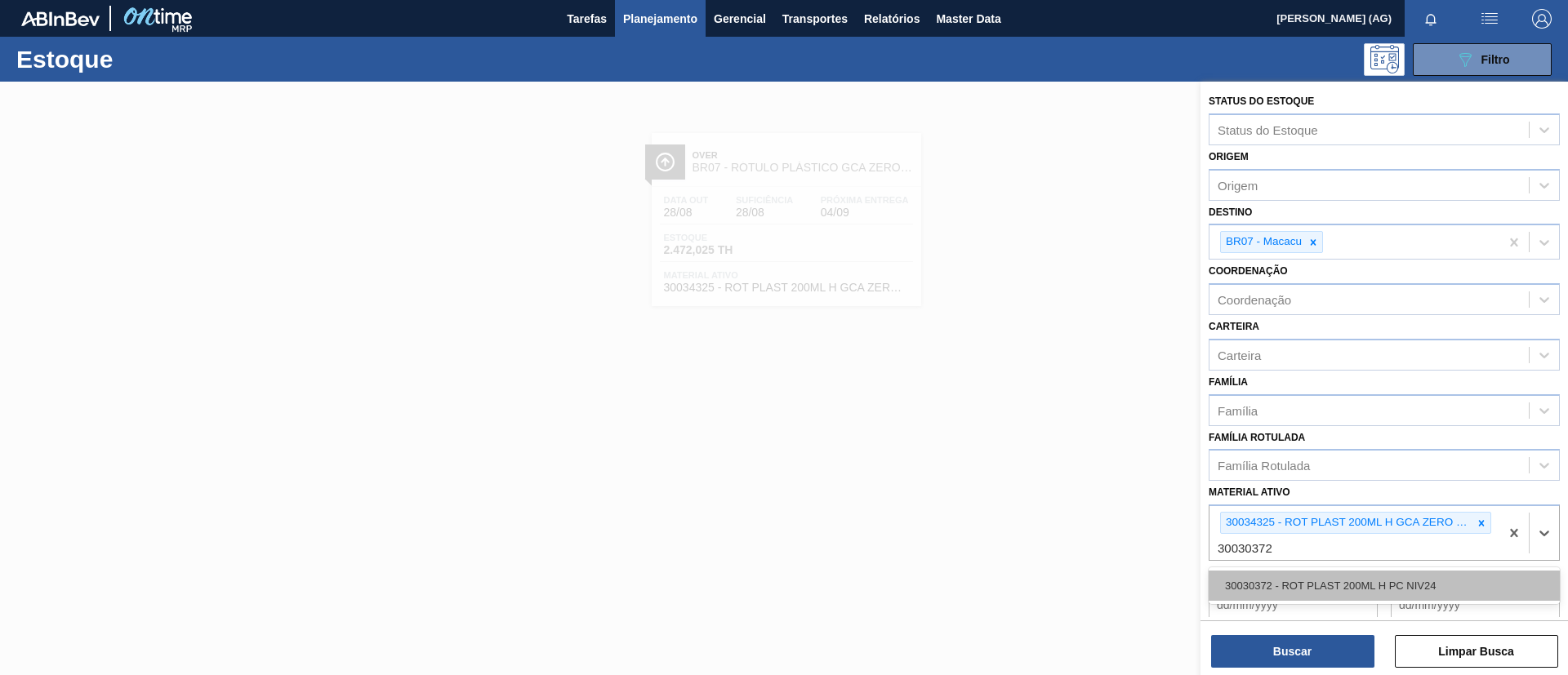
click at [1354, 583] on div "30030372 - ROT PLAST 200ML H PC NIV24" at bounding box center [1384, 586] width 351 height 30
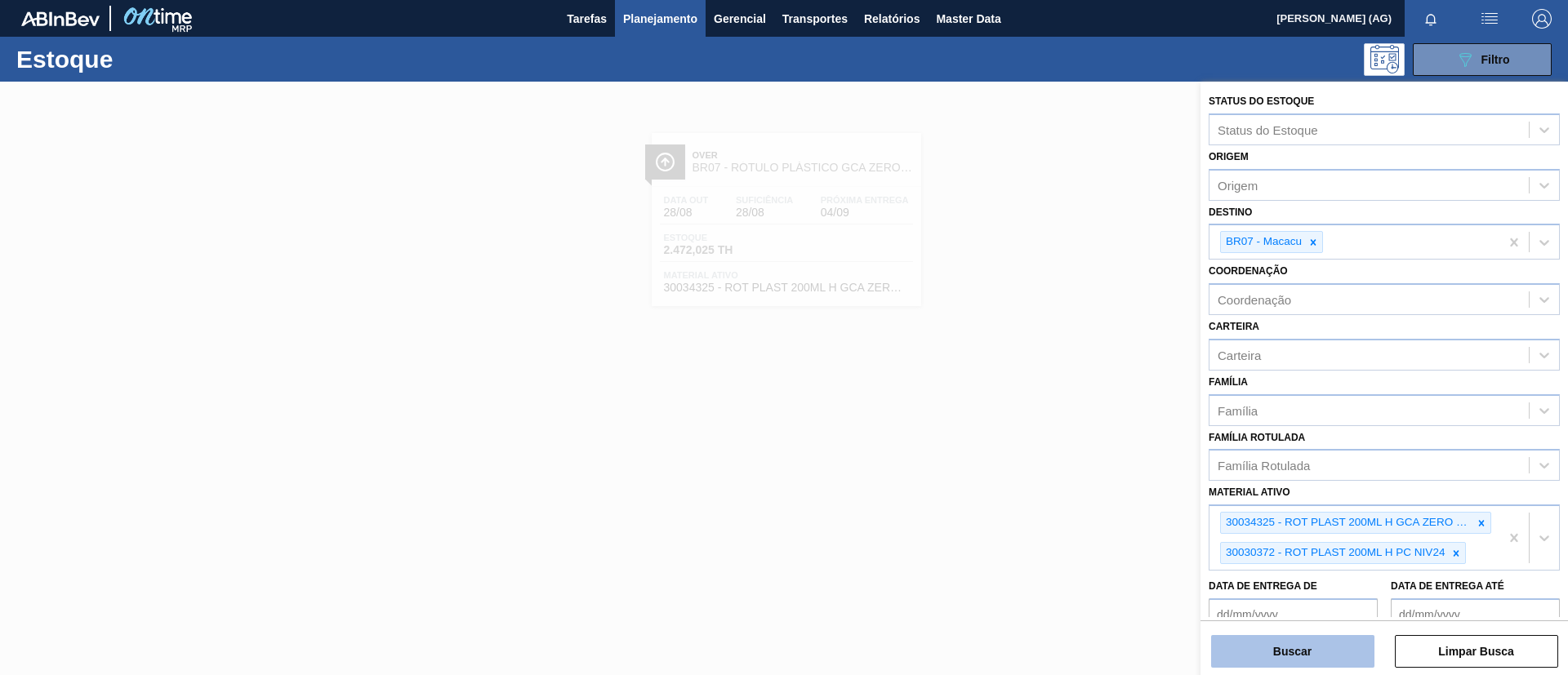
click at [1319, 660] on button "Buscar" at bounding box center [1293, 652] width 164 height 33
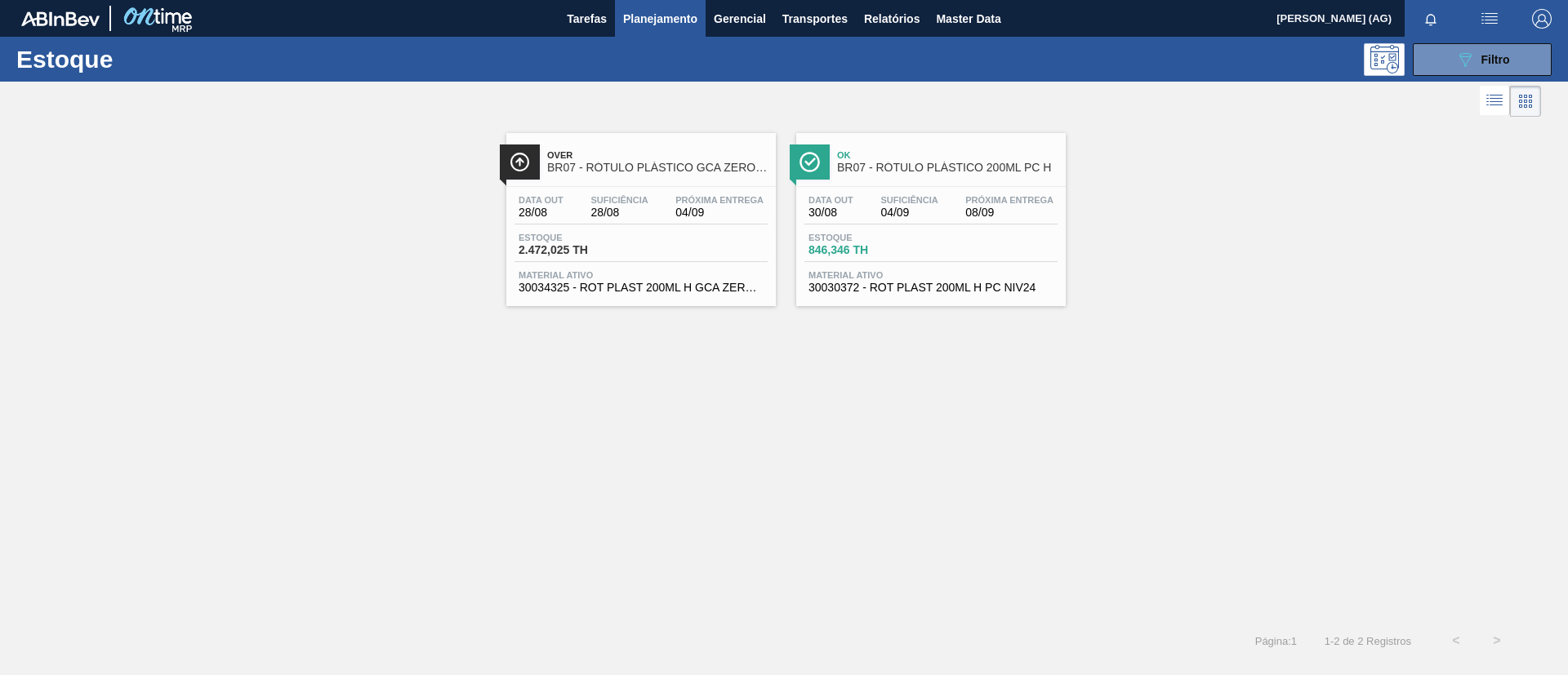
click at [811, 165] on img at bounding box center [809, 162] width 21 height 21
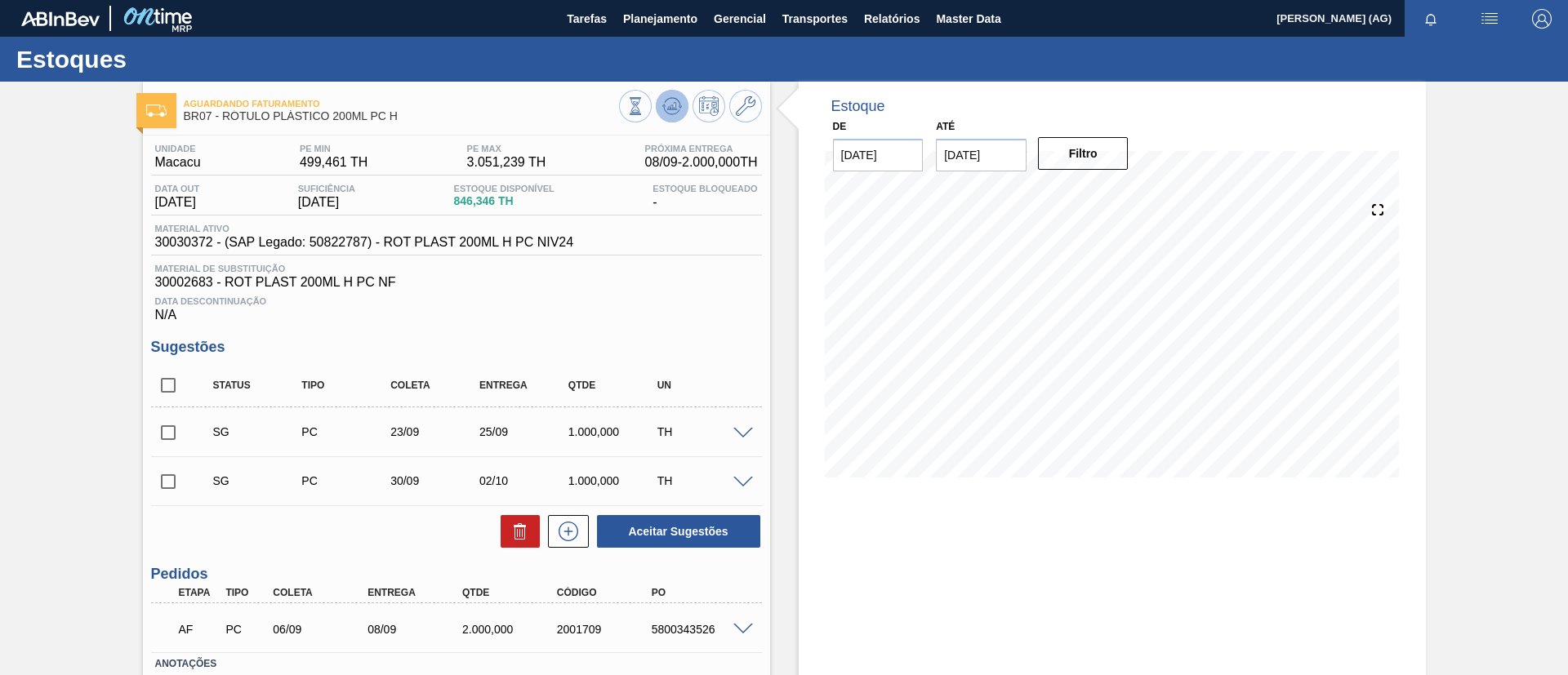
click at [660, 105] on button at bounding box center [672, 105] width 33 height 33
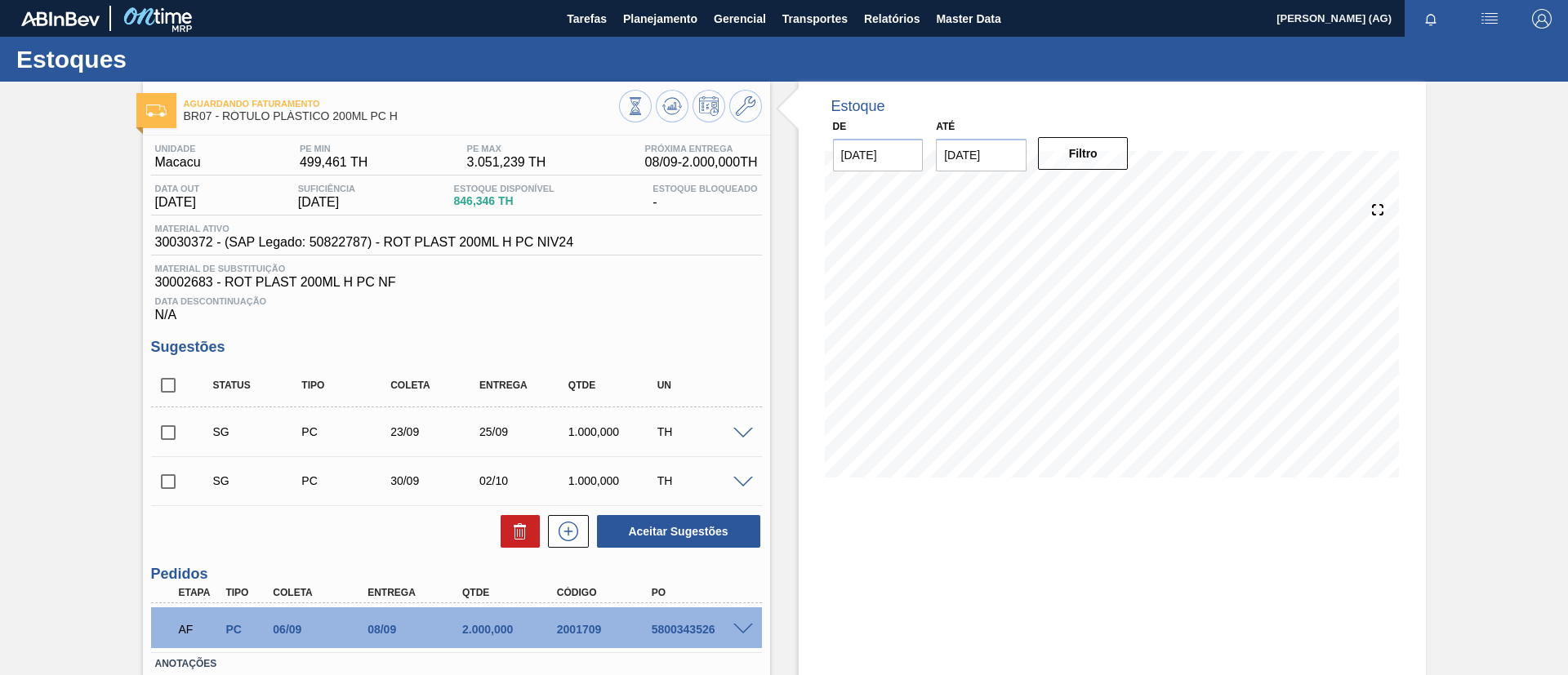
click at [1005, 152] on input "[DATE]" at bounding box center [981, 155] width 90 height 33
click at [1014, 345] on div "30" at bounding box center [1007, 352] width 22 height 22
type input "[DATE]"
click at [1065, 161] on button "Filtro" at bounding box center [1083, 153] width 90 height 33
click at [730, 434] on div at bounding box center [746, 433] width 33 height 13
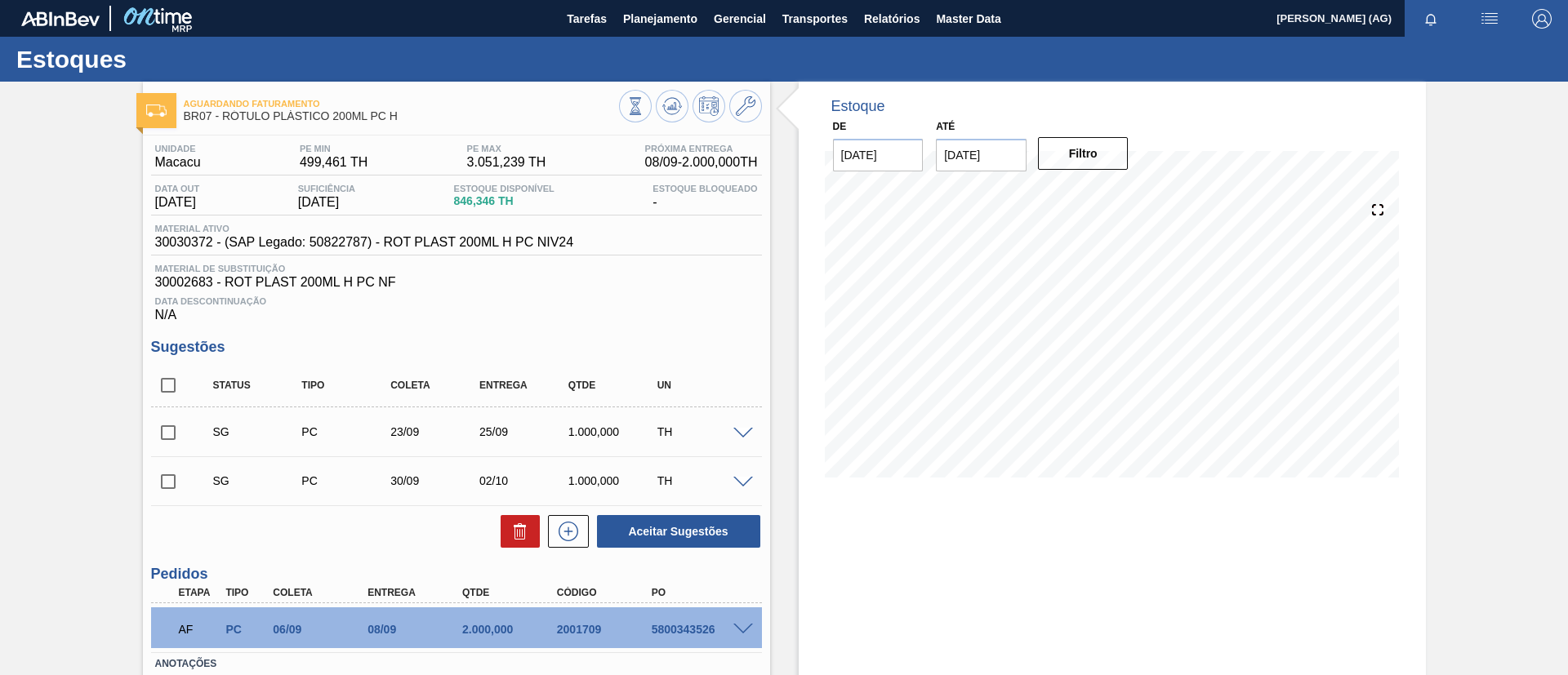
click at [741, 436] on span at bounding box center [743, 435] width 20 height 13
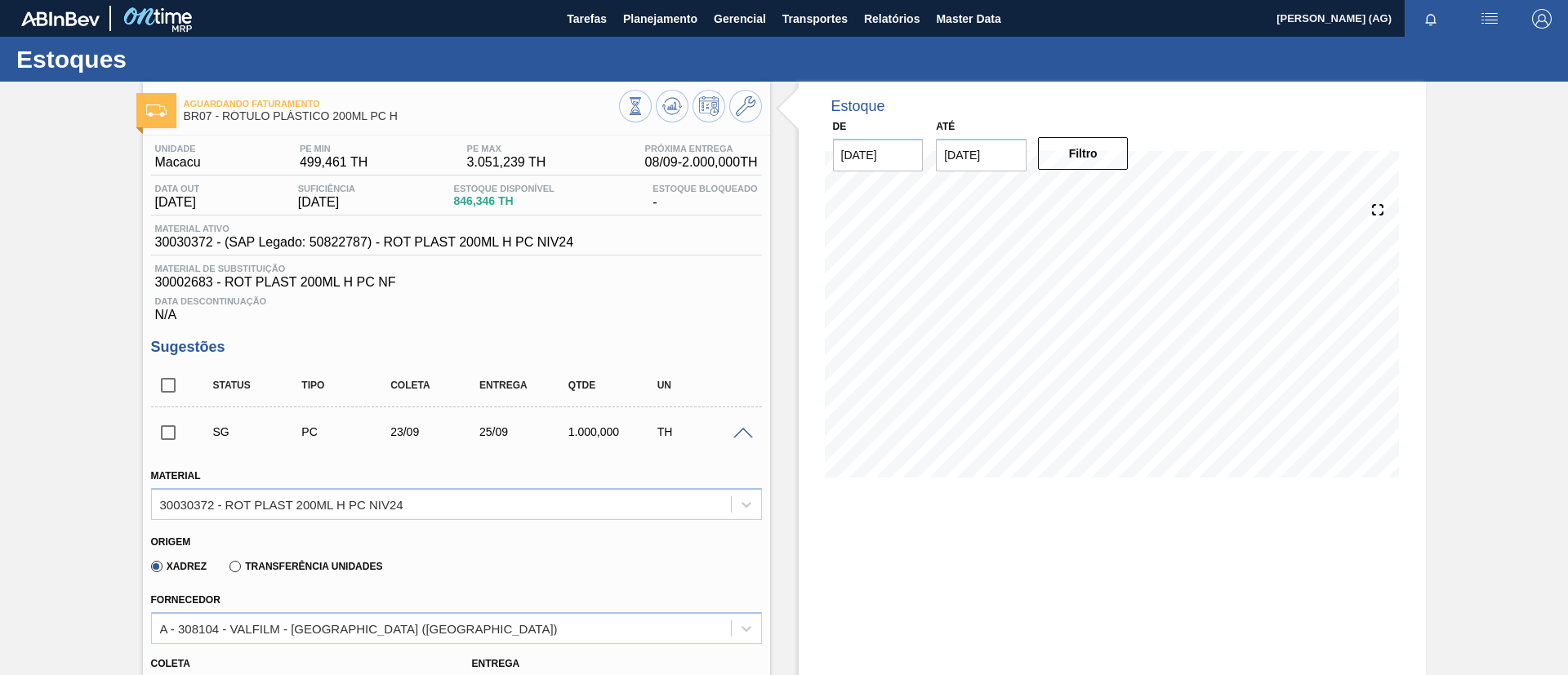
click at [741, 436] on span at bounding box center [743, 435] width 20 height 13
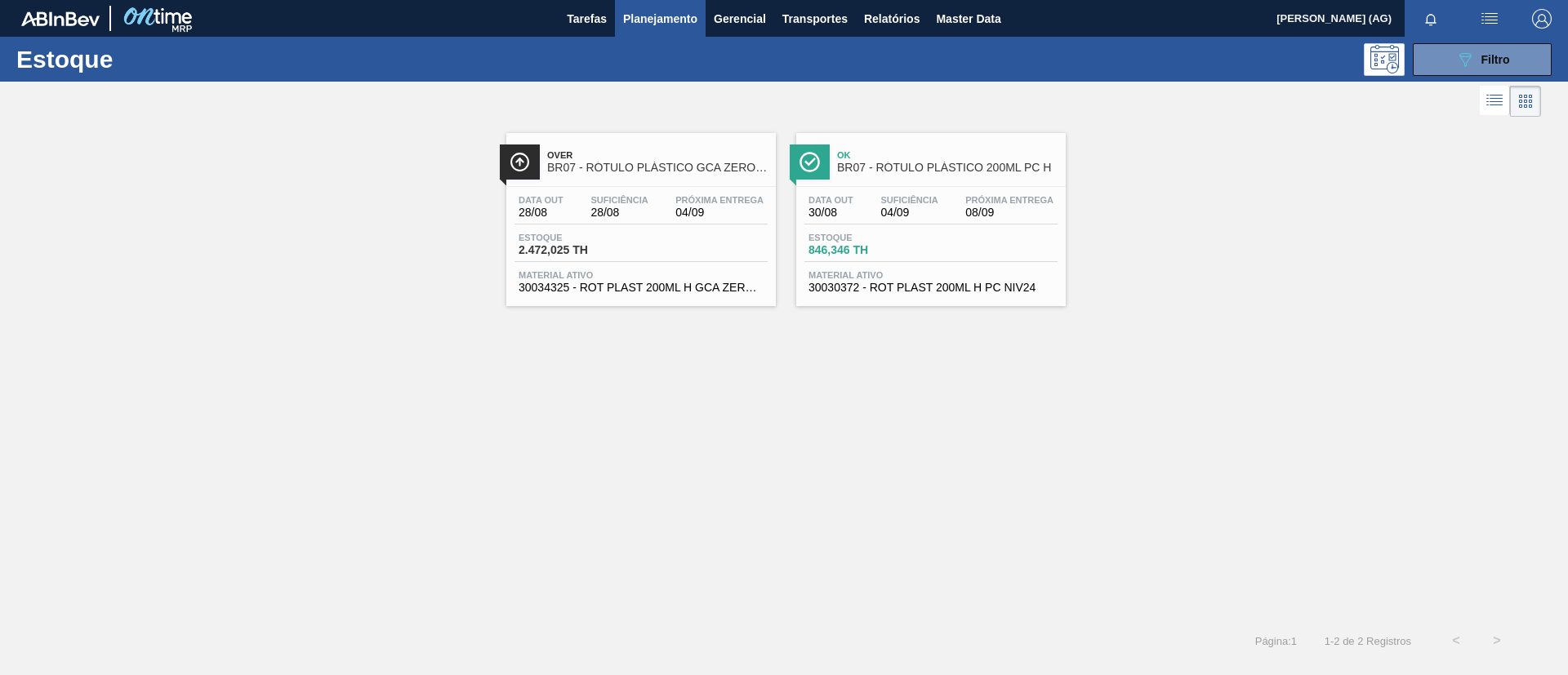
click at [524, 152] on img at bounding box center [519, 162] width 21 height 21
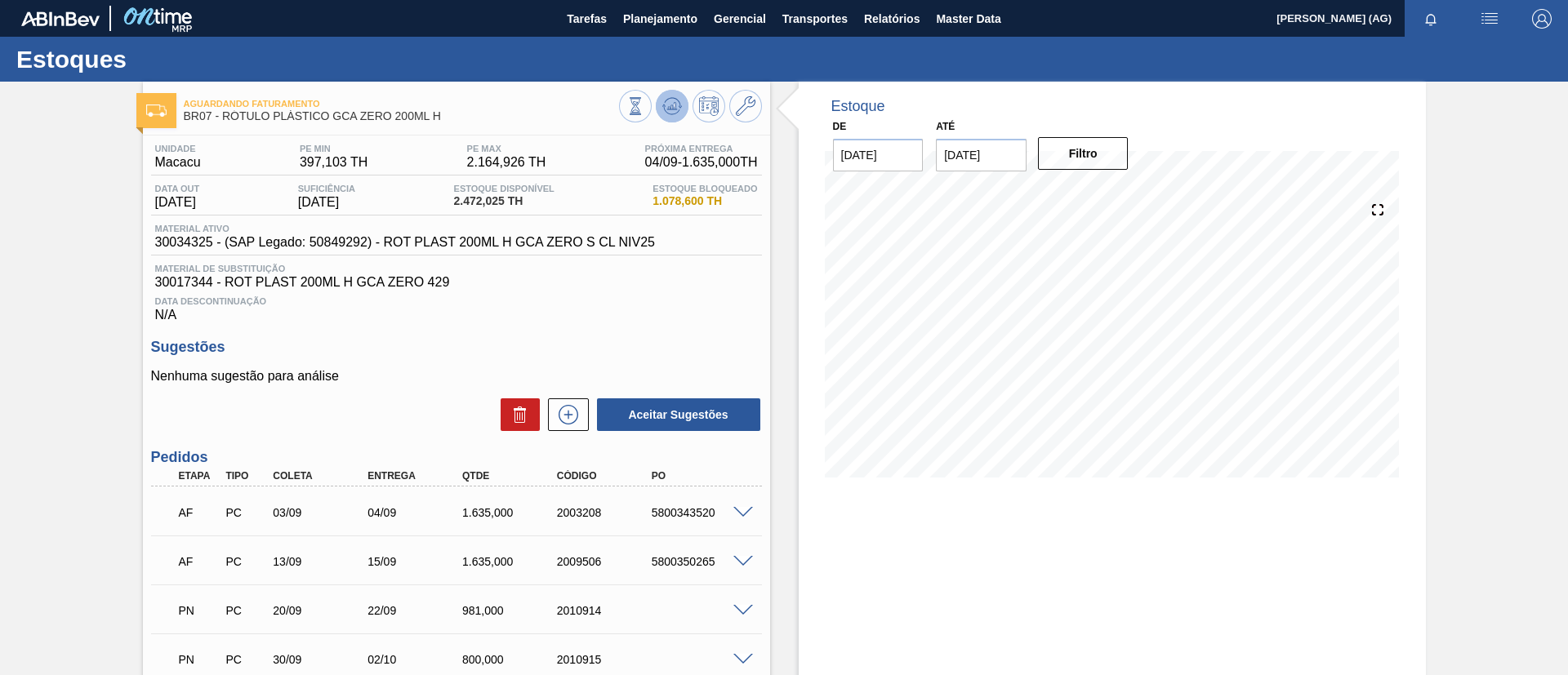
click at [645, 107] on icon at bounding box center [636, 106] width 18 height 18
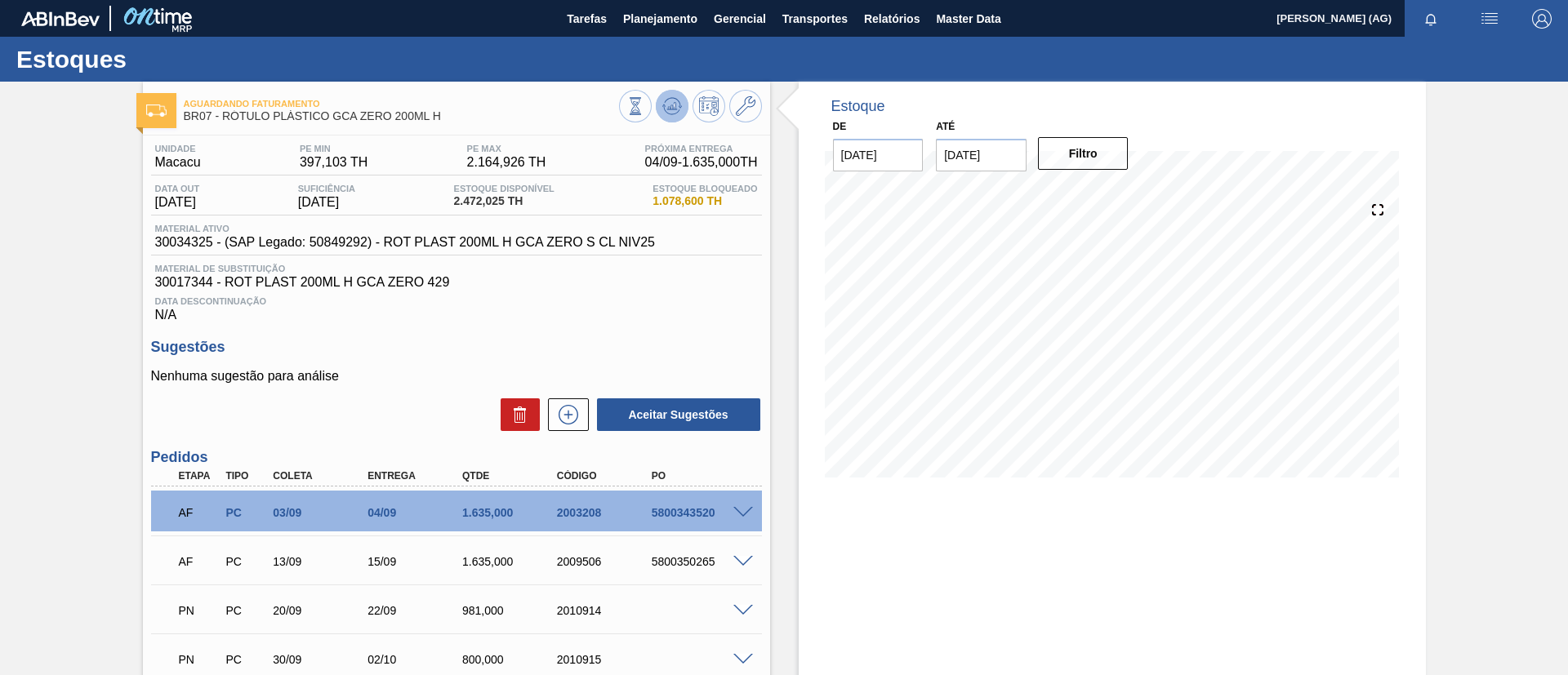
click at [645, 106] on icon at bounding box center [636, 106] width 18 height 18
drag, startPoint x: 461, startPoint y: 201, endPoint x: 531, endPoint y: 213, distance: 71.0
click at [526, 210] on div "Data out 28/08/2025 Suficiência 28/08/2025 Estoque Disponível 2.472,025 TH Esto…" at bounding box center [456, 200] width 611 height 32
click at [660, 111] on button at bounding box center [672, 105] width 33 height 33
click at [645, 109] on icon at bounding box center [636, 106] width 18 height 18
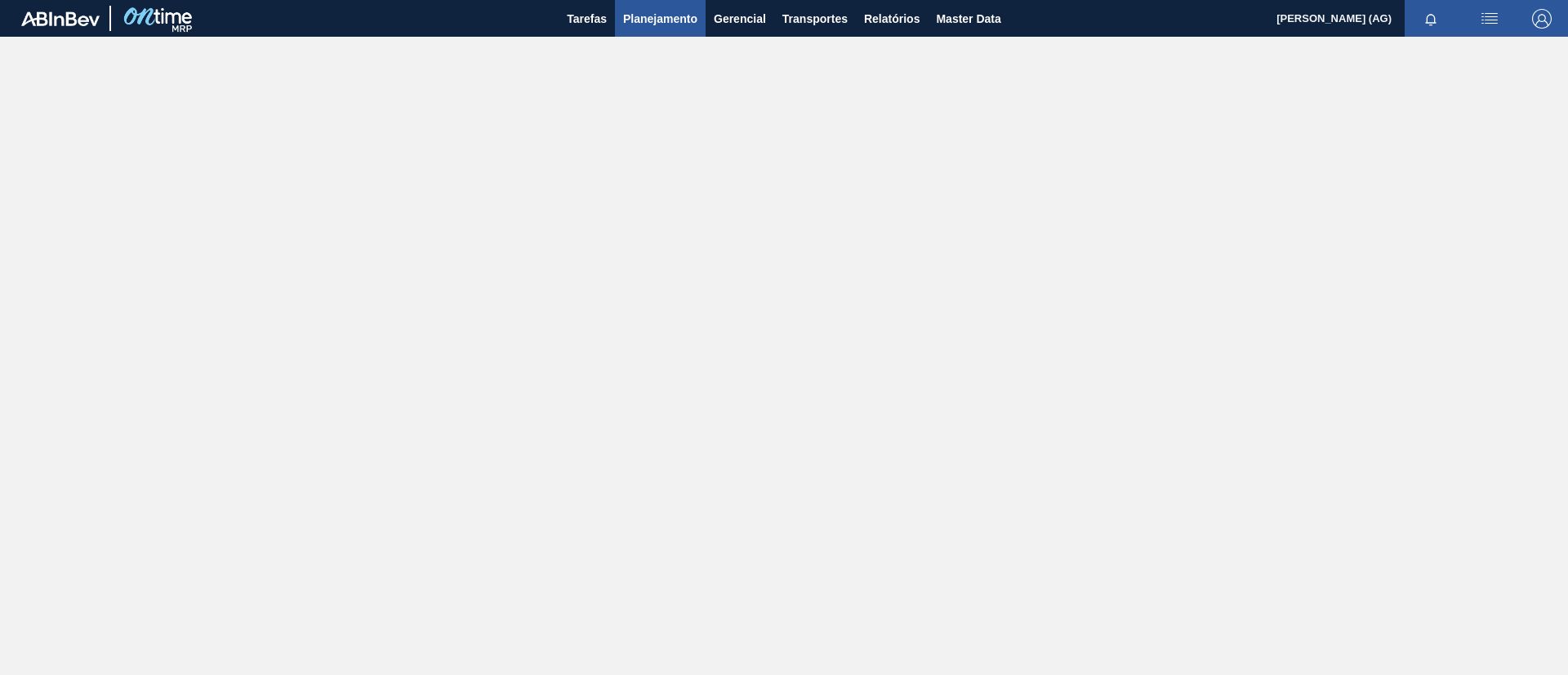
click at [628, 28] on button "Planejamento" at bounding box center [660, 18] width 90 height 37
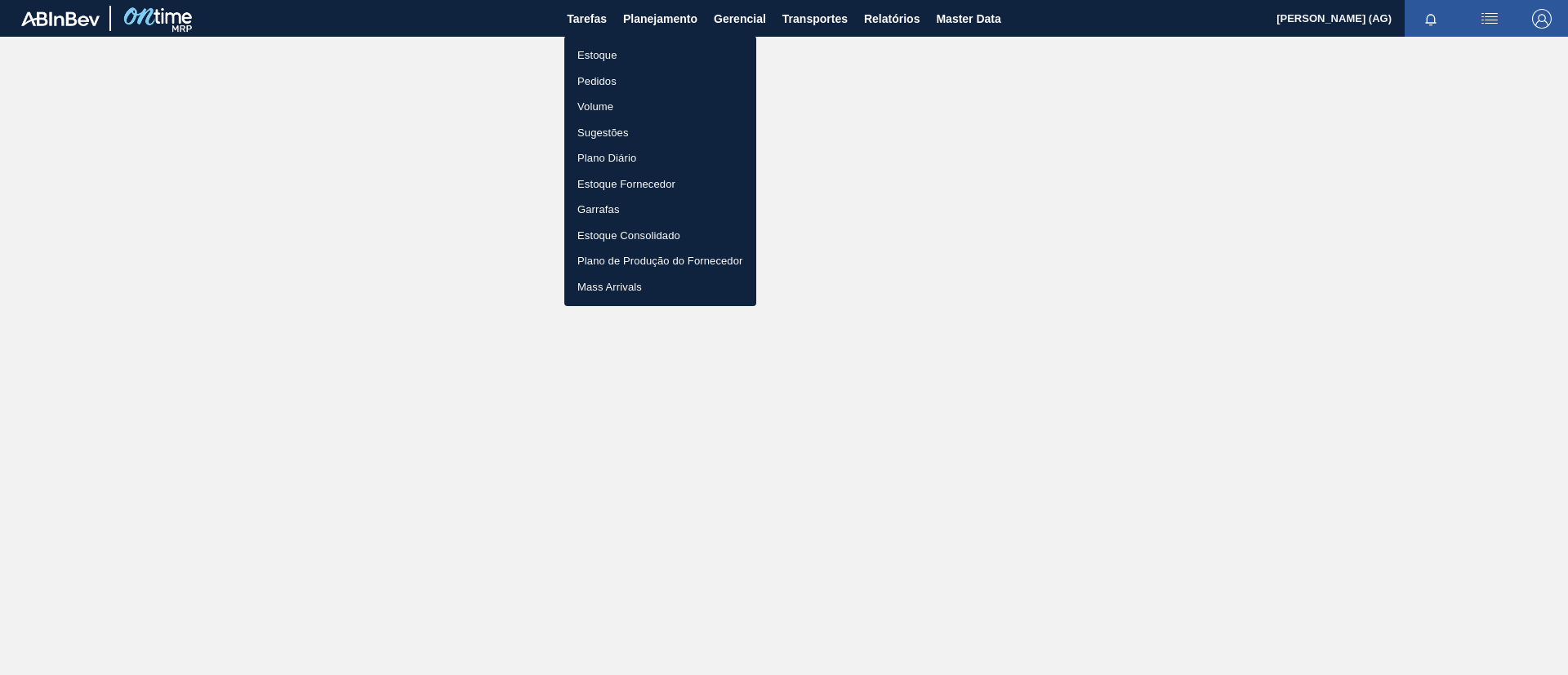
click at [636, 52] on li "Estoque" at bounding box center [660, 55] width 192 height 26
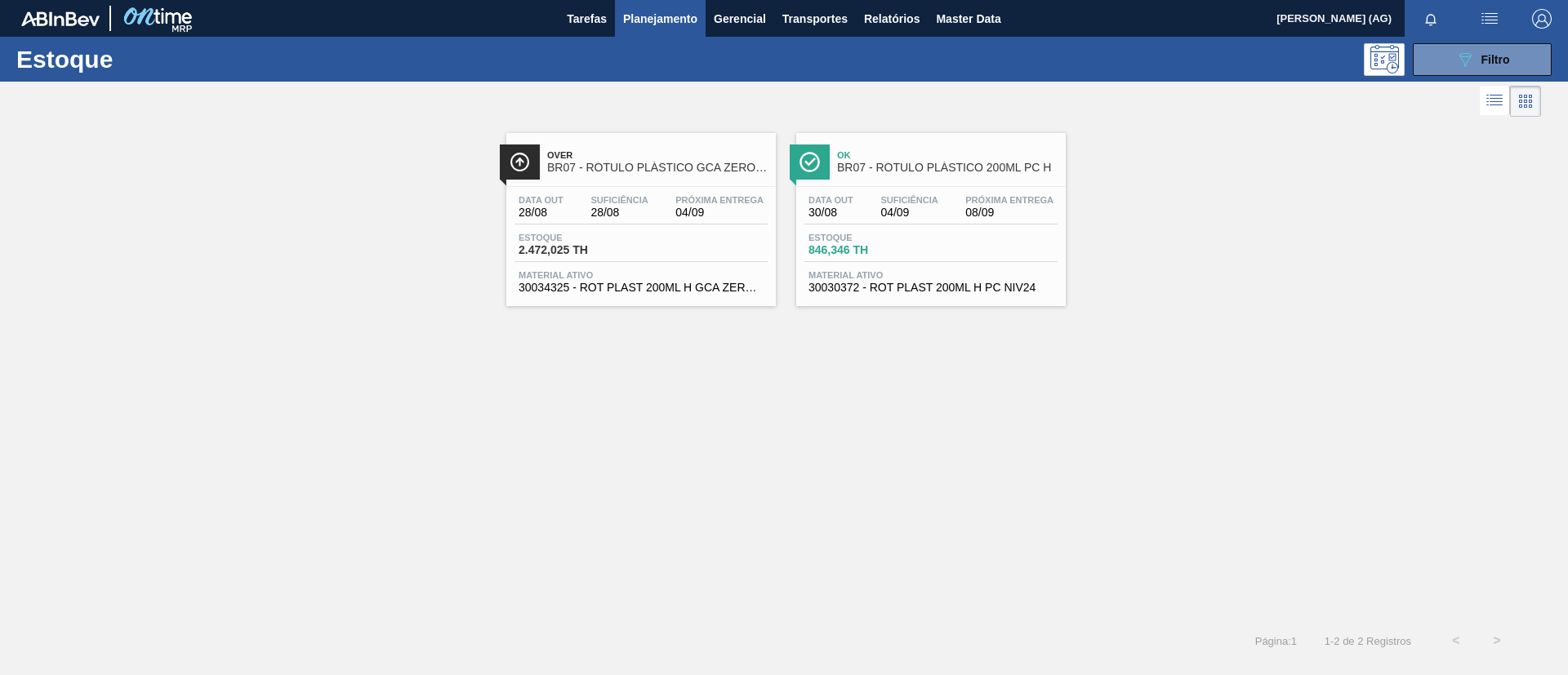
click at [515, 145] on div at bounding box center [519, 162] width 40 height 35
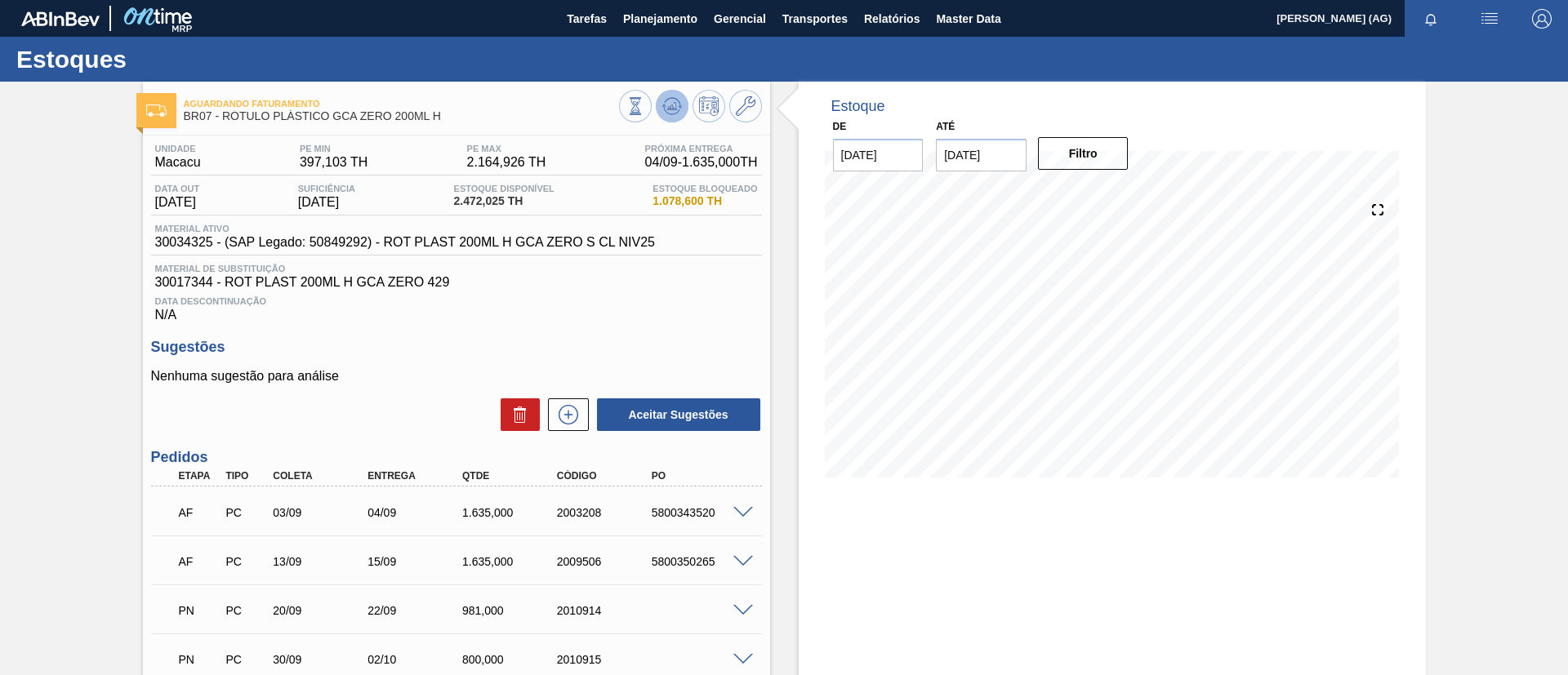
click at [645, 106] on icon at bounding box center [636, 106] width 18 height 18
click at [645, 105] on icon at bounding box center [636, 106] width 18 height 18
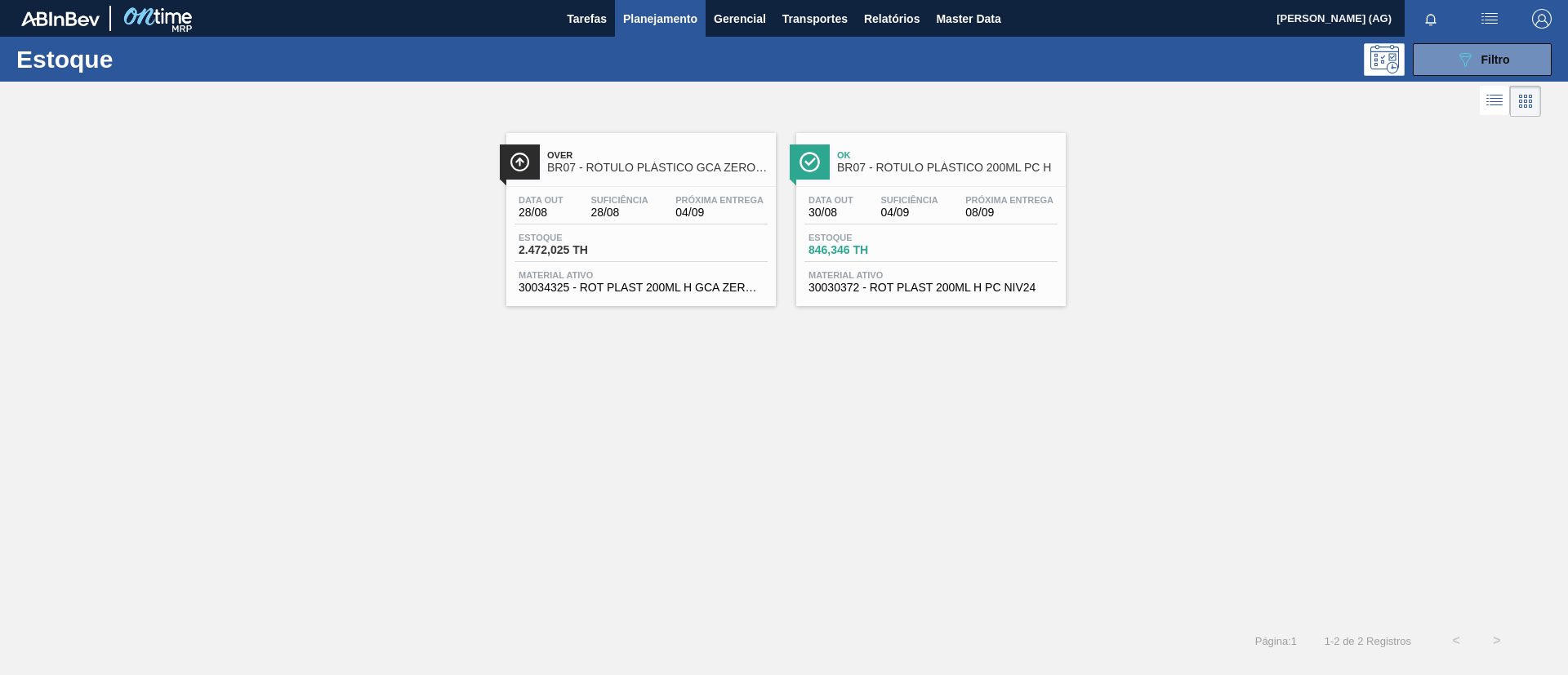
click at [594, 162] on span "BR07 - RÓTULO PLÁSTICO GCA ZERO 200ML H" at bounding box center [657, 168] width 221 height 13
click at [797, 155] on div at bounding box center [809, 162] width 40 height 35
click at [511, 170] on img at bounding box center [519, 162] width 21 height 21
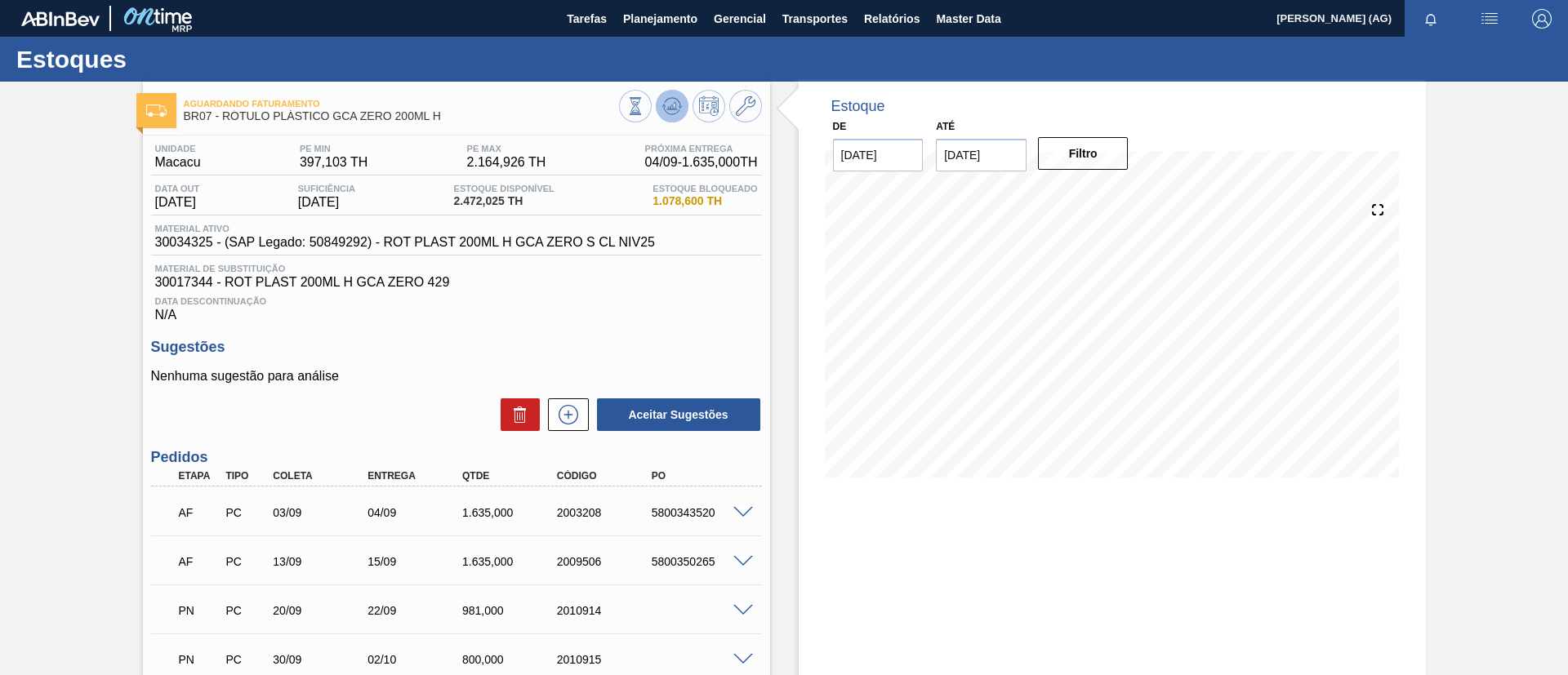
click at [645, 114] on icon at bounding box center [636, 106] width 18 height 18
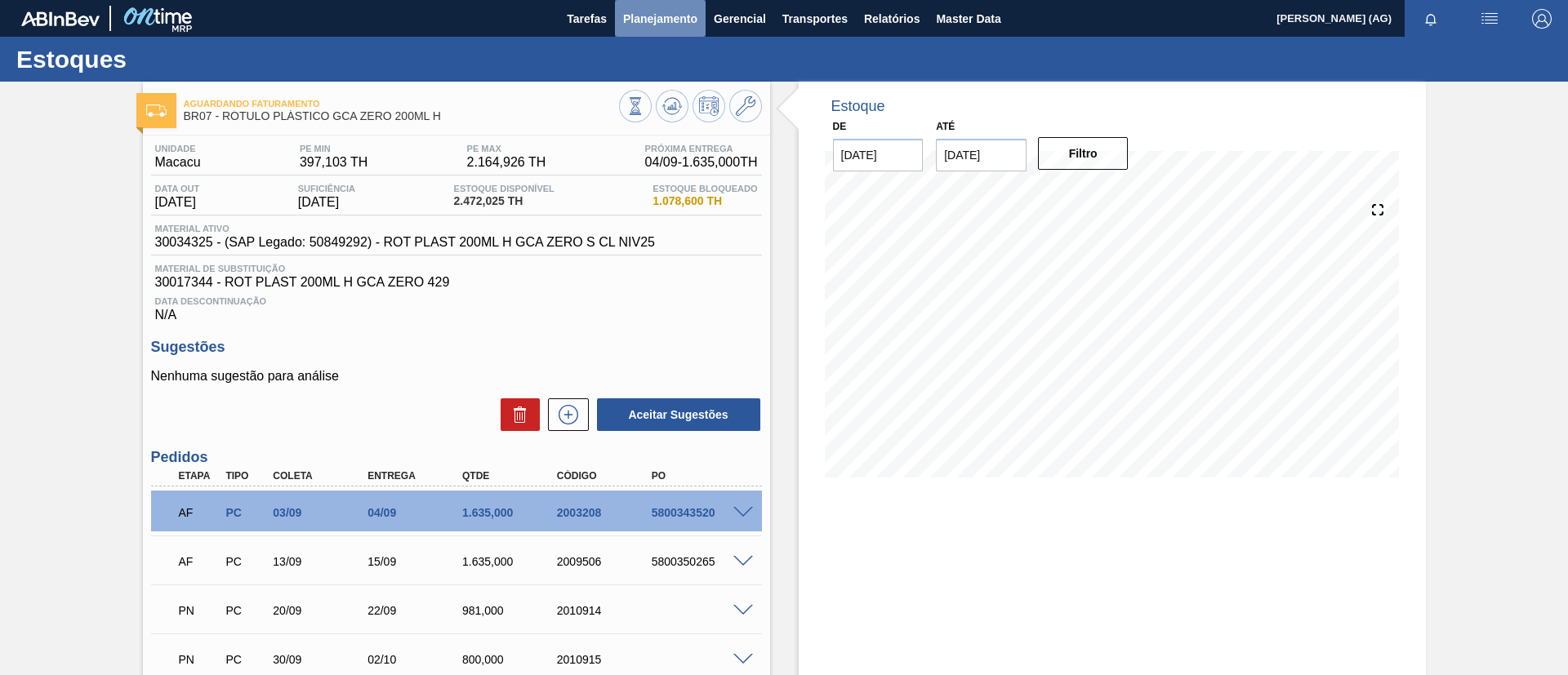
click at [680, 17] on span "Planejamento" at bounding box center [660, 19] width 74 height 20
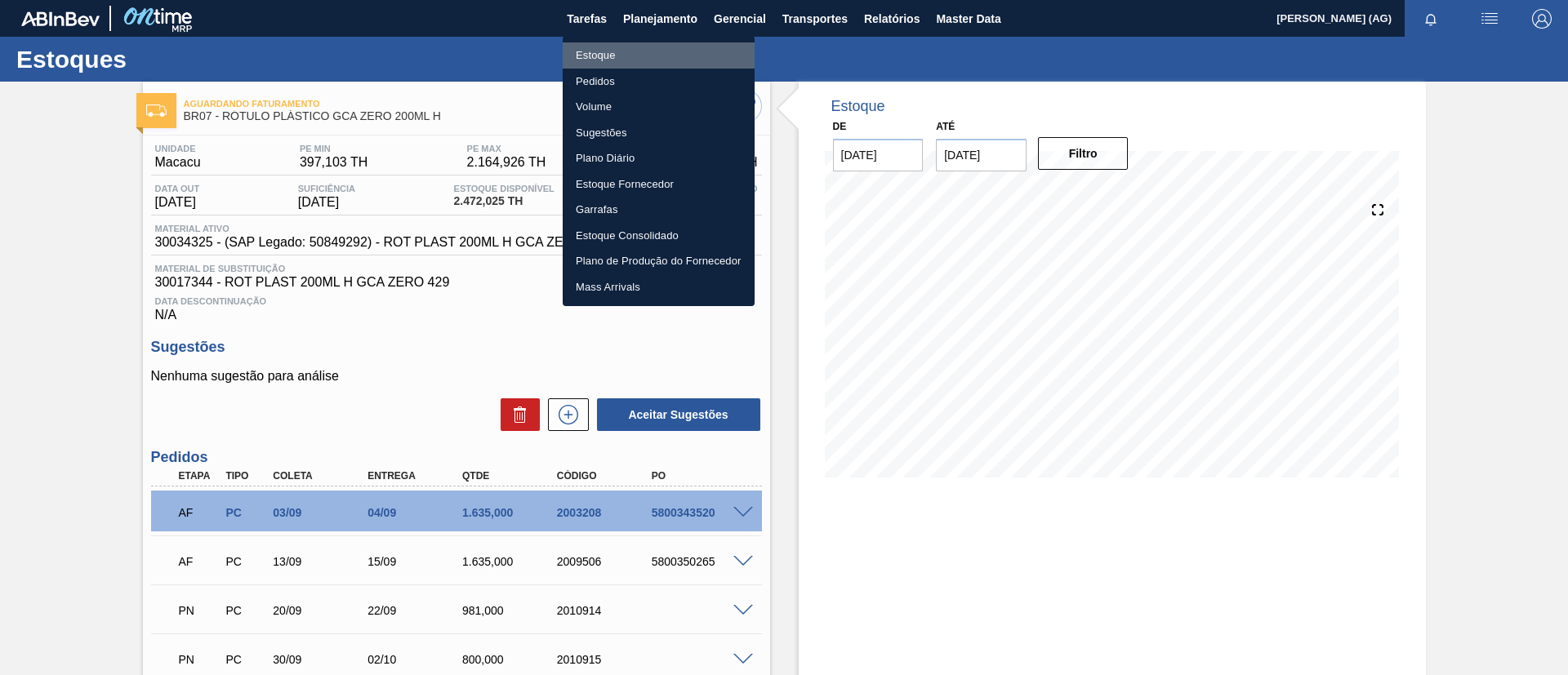
click at [610, 53] on li "Estoque" at bounding box center [658, 55] width 192 height 26
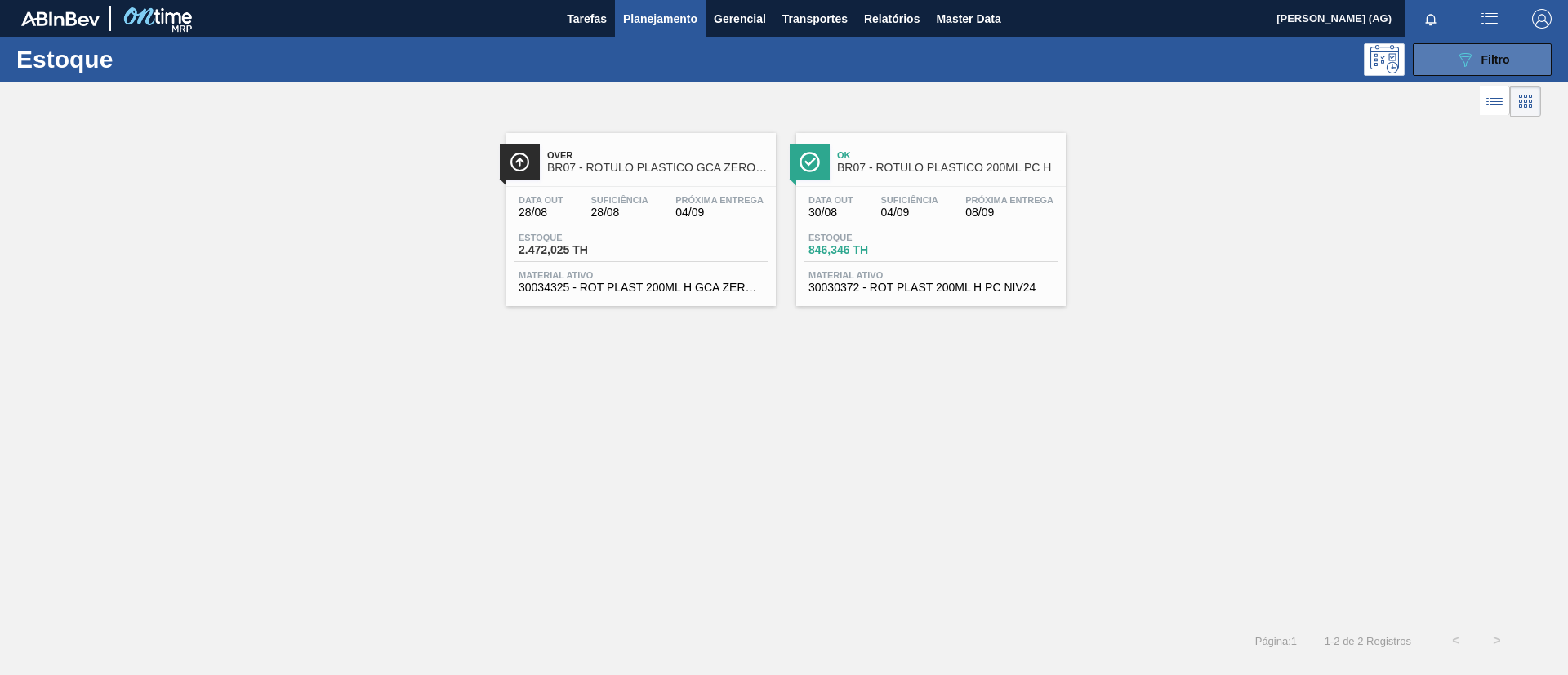
click at [1522, 60] on button "089F7B8B-B2A5-4AFE-B5C0-19BA573D28AC Filtro" at bounding box center [1481, 59] width 139 height 33
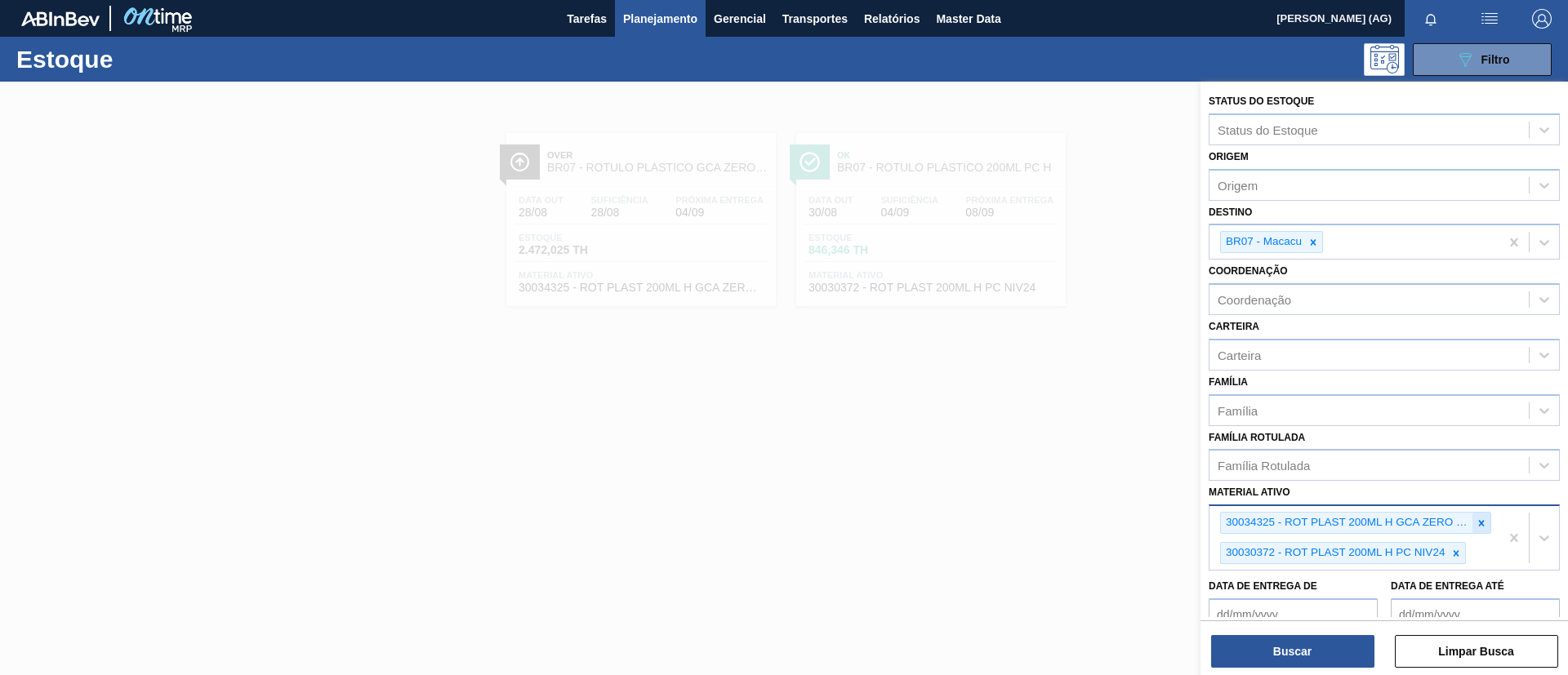
click at [1476, 523] on icon at bounding box center [1481, 523] width 12 height 12
click at [1458, 521] on div "30034325 - ROT PLAST 200ML H GCA ZERO S CL NIV25" at bounding box center [1346, 523] width 251 height 21
click at [1472, 524] on div at bounding box center [1481, 523] width 18 height 21
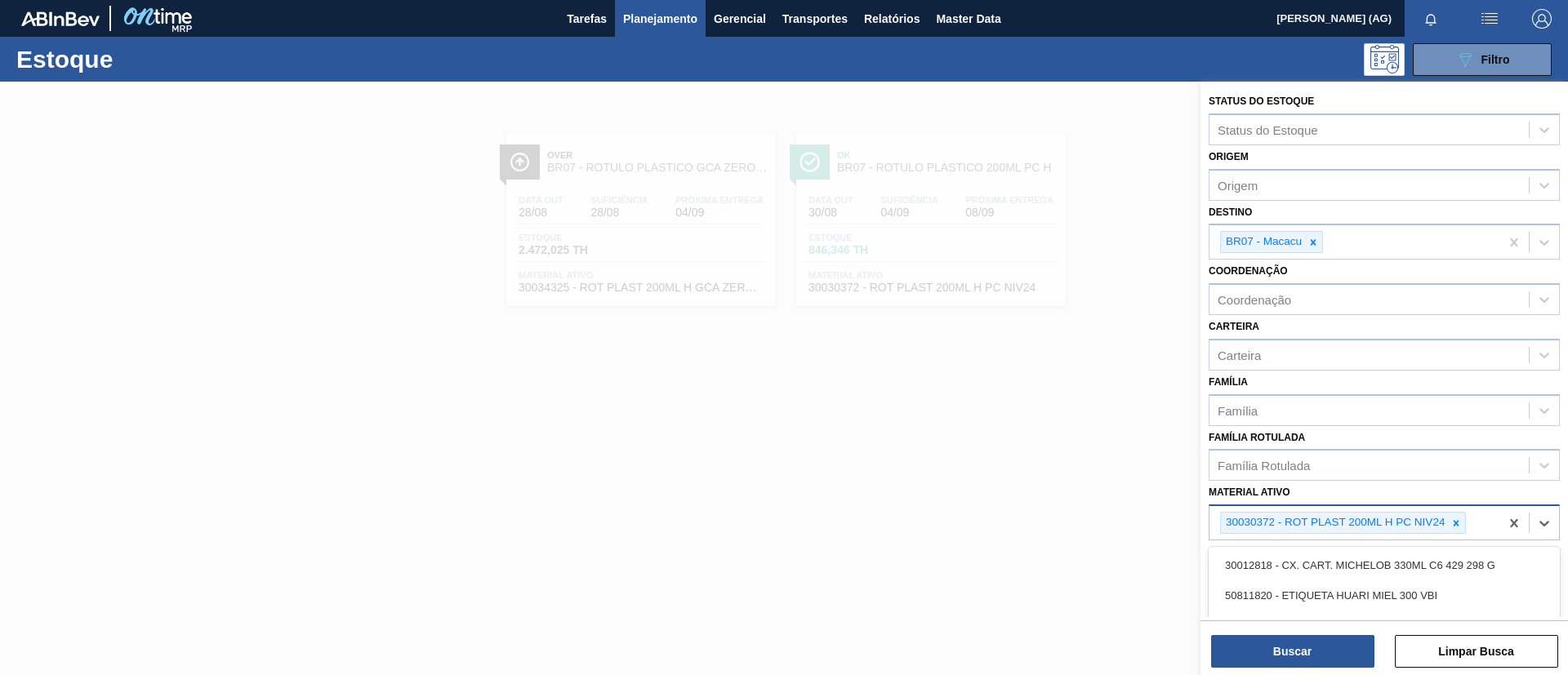
click at [1453, 519] on icon at bounding box center [1455, 523] width 12 height 12
paste ativo "30031674"
type ativo "30031674"
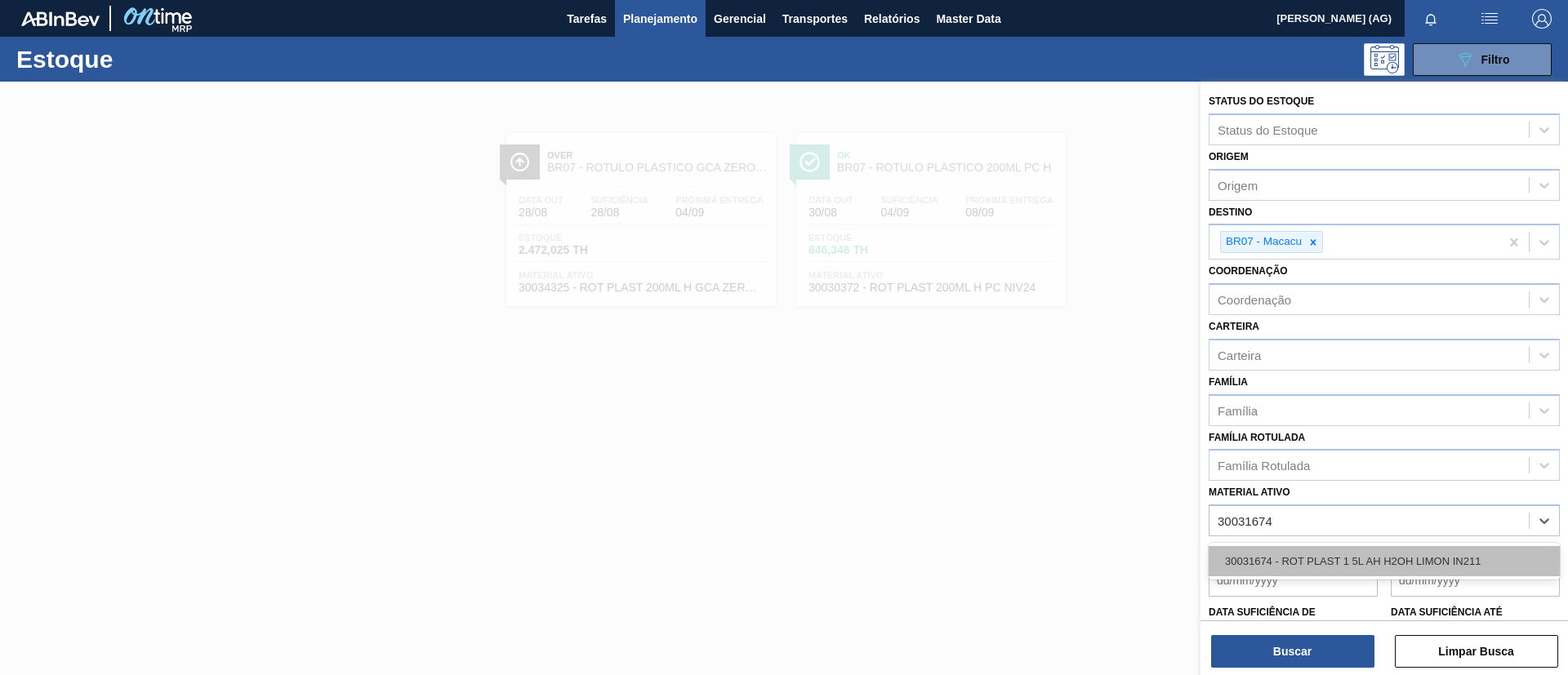
click at [1425, 553] on div "30031674 - ROT PLAST 1 5L AH H2OH LIMON IN211" at bounding box center [1384, 561] width 351 height 30
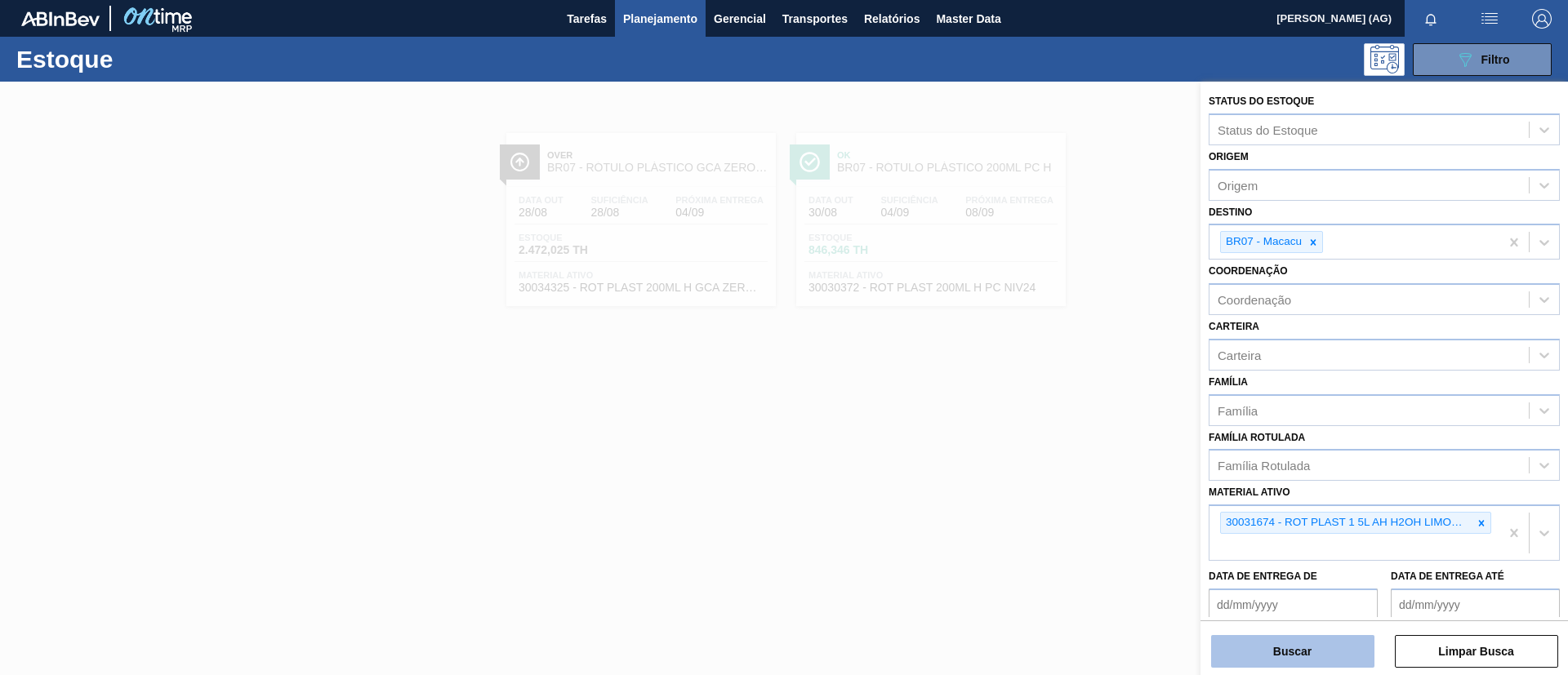
click at [1332, 646] on button "Buscar" at bounding box center [1293, 652] width 164 height 33
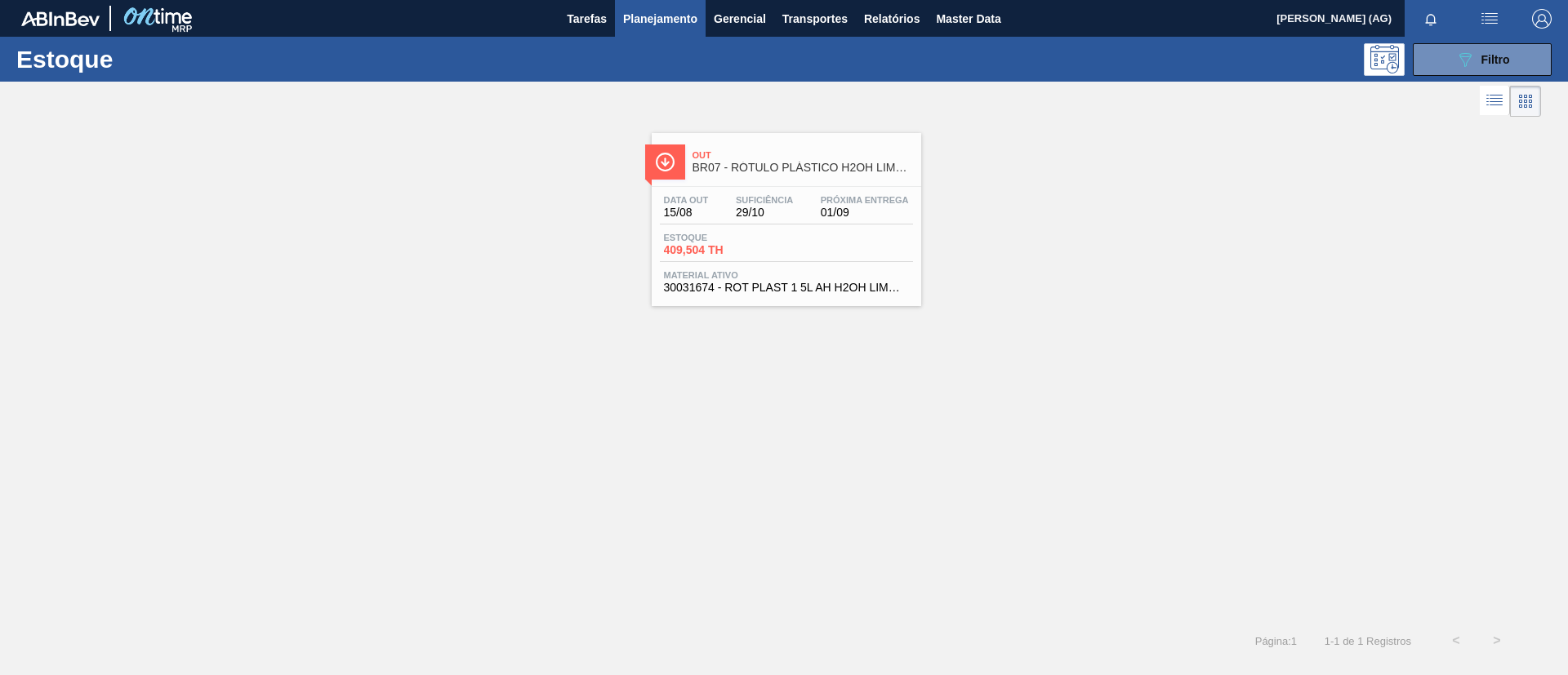
click at [679, 172] on div at bounding box center [665, 162] width 40 height 35
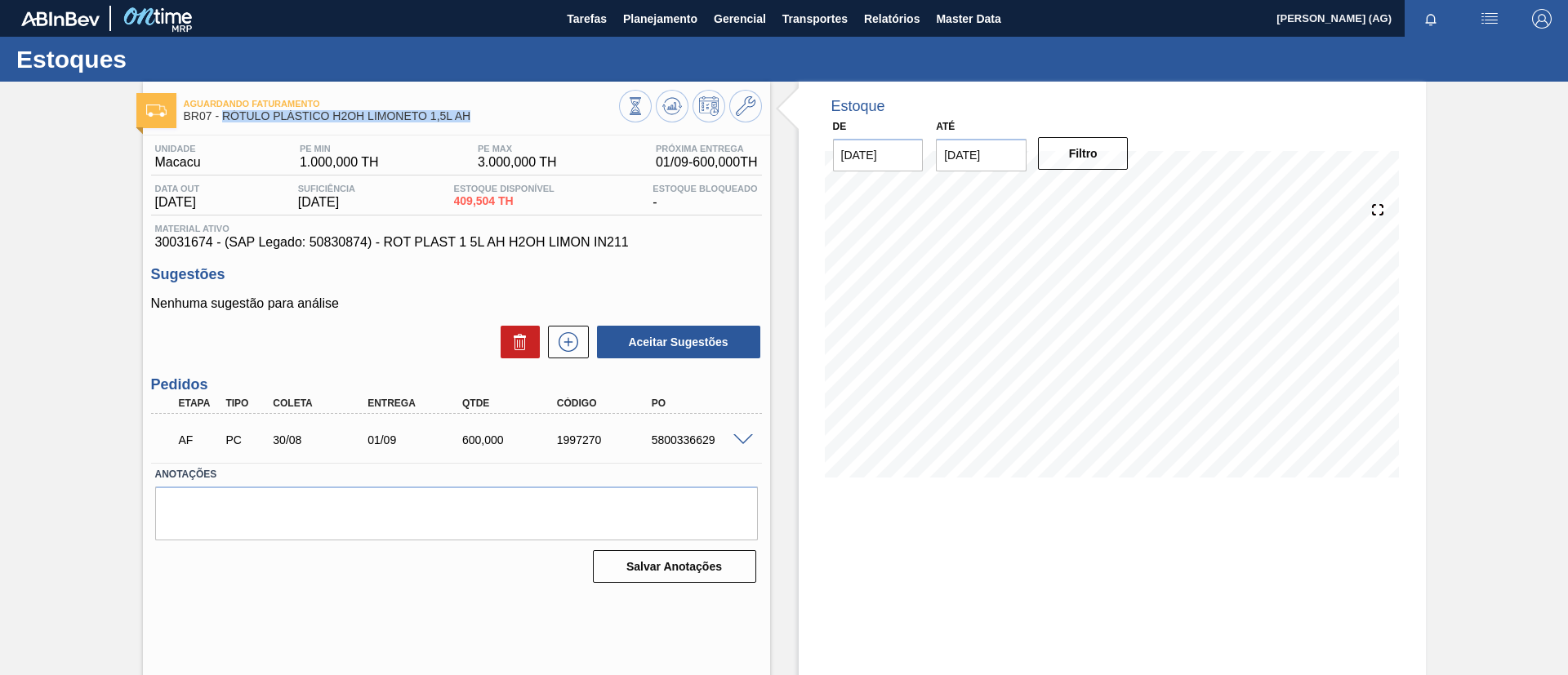
drag, startPoint x: 223, startPoint y: 114, endPoint x: 478, endPoint y: 119, distance: 255.0
click at [478, 119] on span "BR07 - RÓTULO PLÁSTICO H2OH LIMONETO 1,5L AH" at bounding box center [401, 116] width 435 height 13
copy span "RÓTULO PLÁSTICO H2OH LIMONETO 1,5L AH"
